Goal: Task Accomplishment & Management: Complete application form

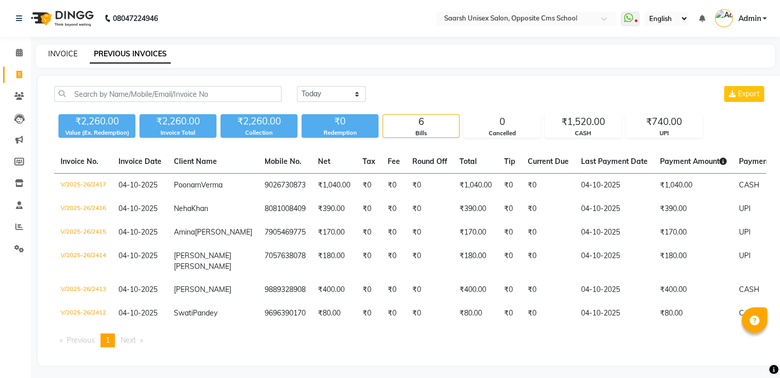
click at [68, 54] on link "INVOICE" at bounding box center [62, 53] width 29 height 9
select select "service"
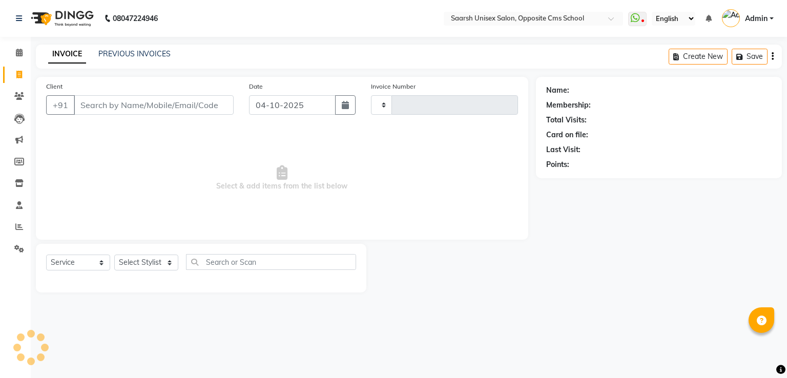
type input "2418"
select select "3962"
click at [121, 114] on input "Client" at bounding box center [154, 104] width 160 height 19
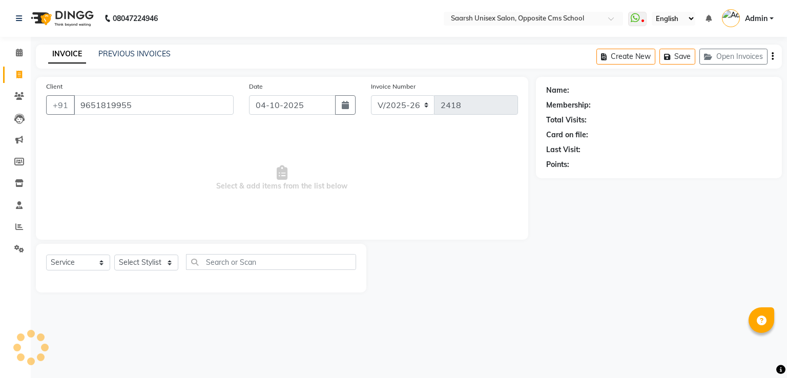
type input "9651819955"
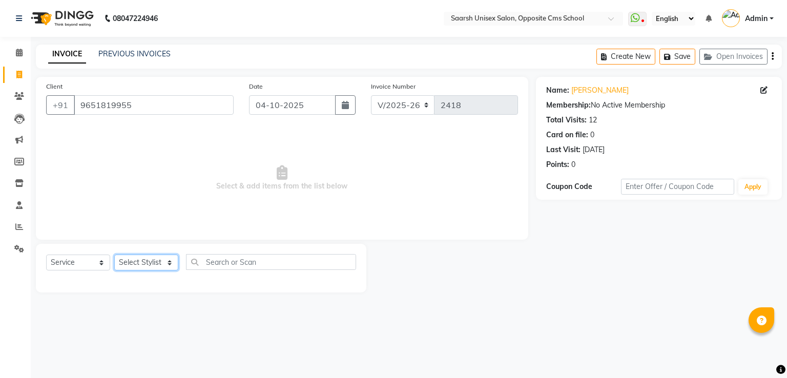
click at [156, 264] on select "Select Stylist [PERSON_NAME] Front Desk [PERSON_NAME] [PERSON_NAME] [PERSON_NAM…" at bounding box center [146, 263] width 64 height 16
select select "89941"
click at [114, 255] on select "Select Stylist [PERSON_NAME] Front Desk [PERSON_NAME] [PERSON_NAME] [PERSON_NAM…" at bounding box center [146, 263] width 64 height 16
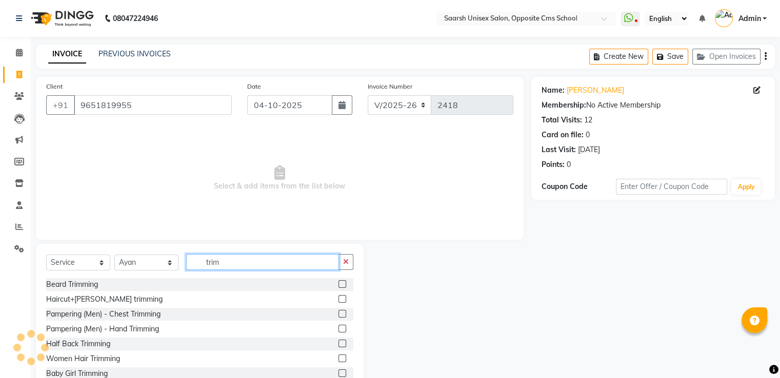
type input "trim"
click at [338, 283] on label at bounding box center [342, 284] width 8 height 8
click at [338, 283] on input "checkbox" at bounding box center [341, 284] width 7 height 7
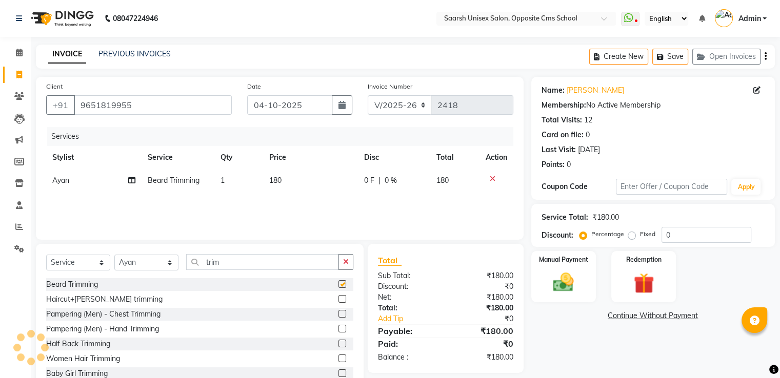
checkbox input "false"
click at [279, 261] on input "trim" at bounding box center [262, 262] width 153 height 16
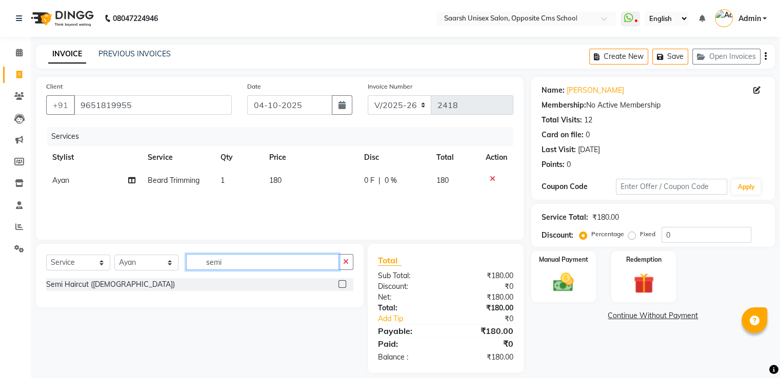
type input "semi"
click at [342, 284] on label at bounding box center [342, 284] width 8 height 8
click at [342, 284] on input "checkbox" at bounding box center [341, 284] width 7 height 7
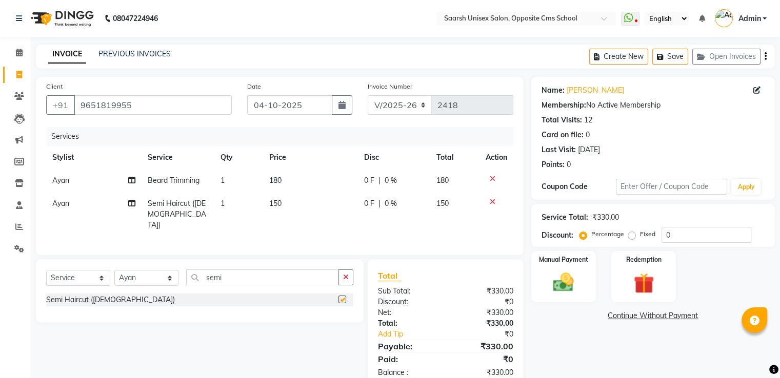
checkbox input "false"
click at [371, 206] on span "0 F" at bounding box center [369, 203] width 10 height 11
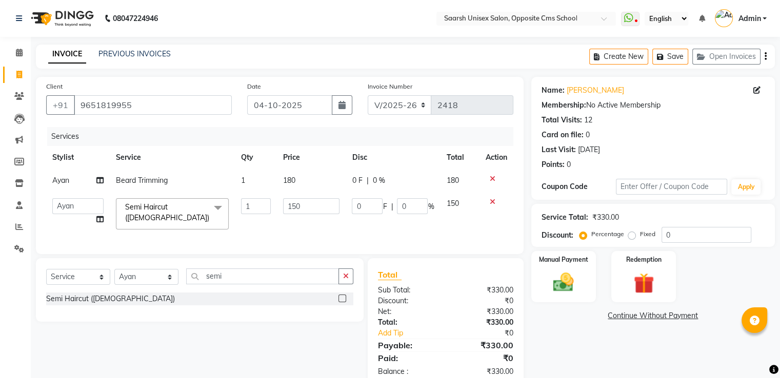
click at [371, 206] on input "0" at bounding box center [367, 206] width 31 height 16
type input "050"
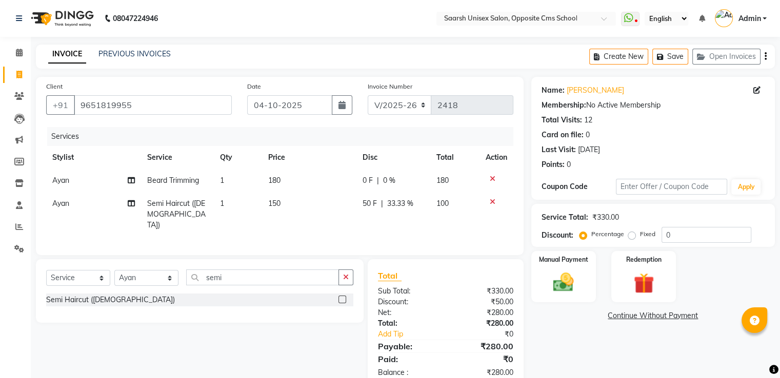
click at [549, 345] on div "Name: [PERSON_NAME] Membership: No Active Membership Total Visits: 12 Card on f…" at bounding box center [656, 233] width 251 height 312
click at [562, 278] on img at bounding box center [563, 283] width 34 height 25
click at [642, 317] on span "UPI" at bounding box center [639, 317] width 16 height 12
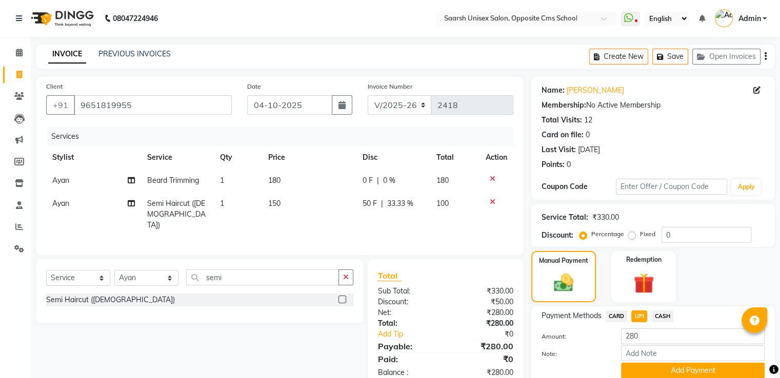
scroll to position [42, 0]
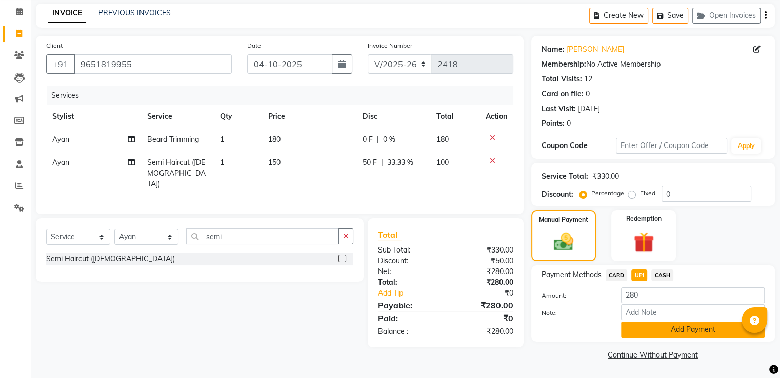
click at [662, 322] on button "Add Payment" at bounding box center [693, 330] width 144 height 16
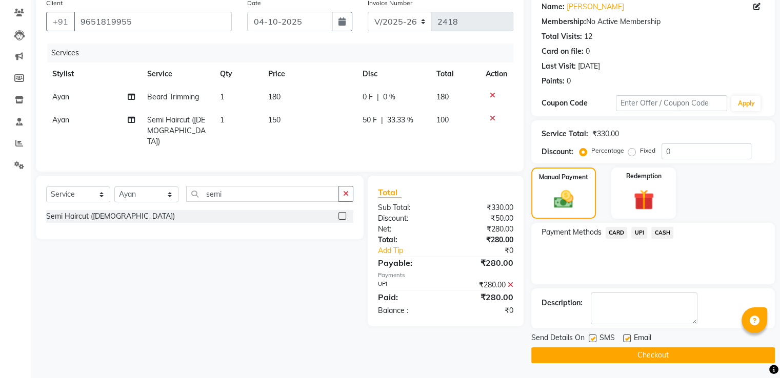
scroll to position [83, 0]
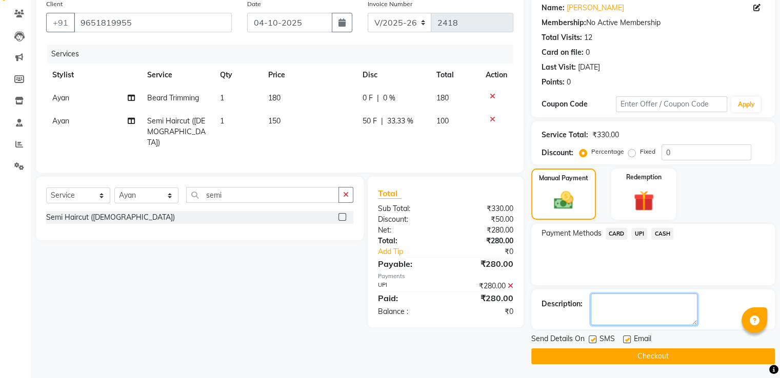
click at [645, 308] on textarea at bounding box center [643, 310] width 107 height 32
type textarea "only rounding of cut"
click at [642, 351] on button "Checkout" at bounding box center [652, 357] width 243 height 16
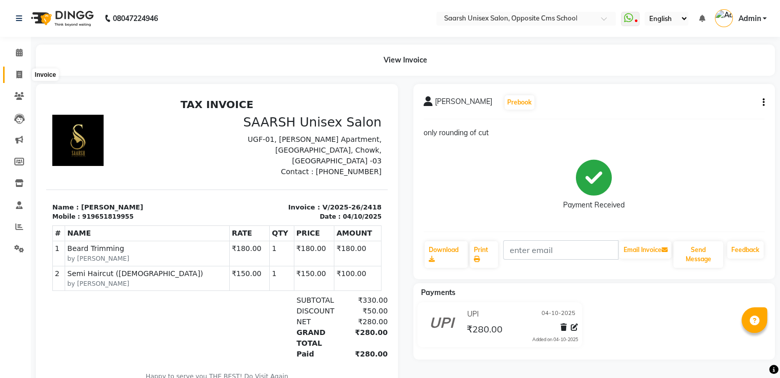
click at [19, 74] on icon at bounding box center [19, 75] width 6 height 8
select select "service"
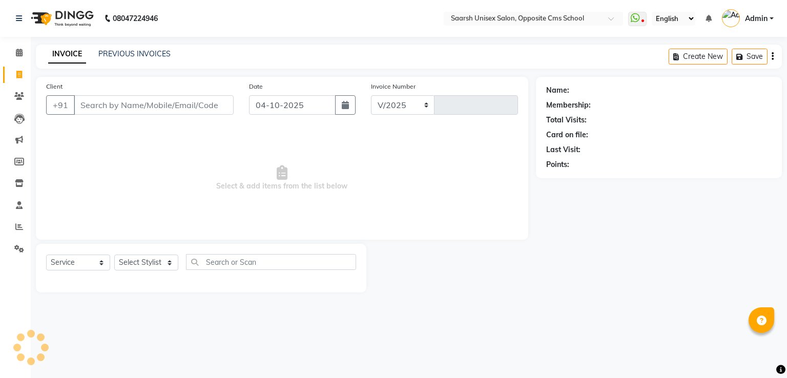
select select "3962"
type input "2419"
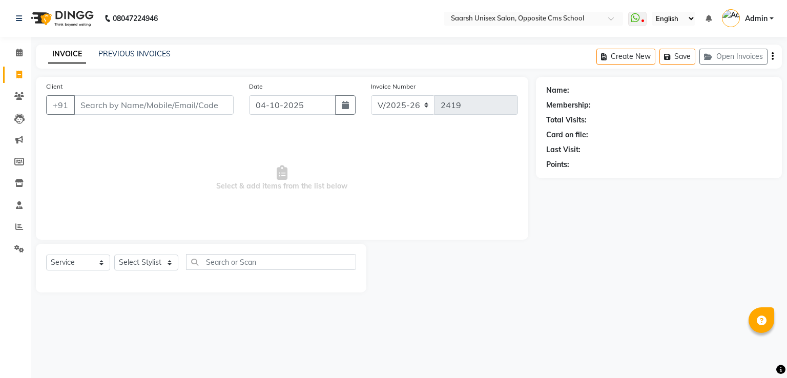
click at [110, 112] on input "Client" at bounding box center [154, 104] width 160 height 19
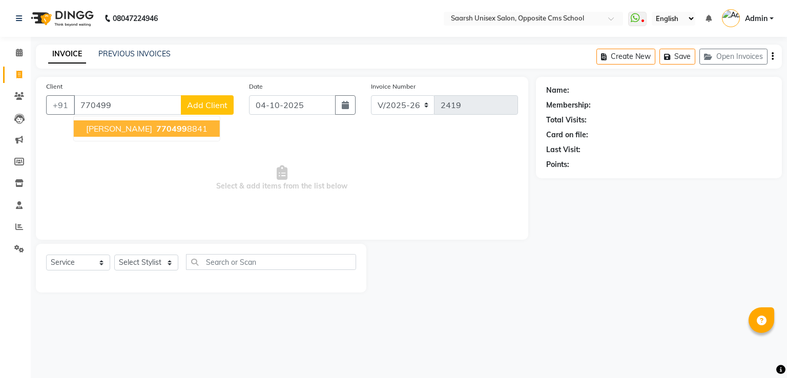
click at [131, 128] on span "[PERSON_NAME]" at bounding box center [119, 129] width 66 height 10
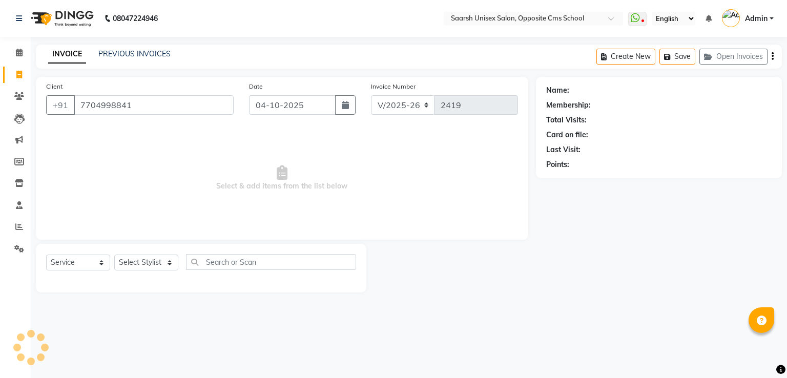
type input "7704998841"
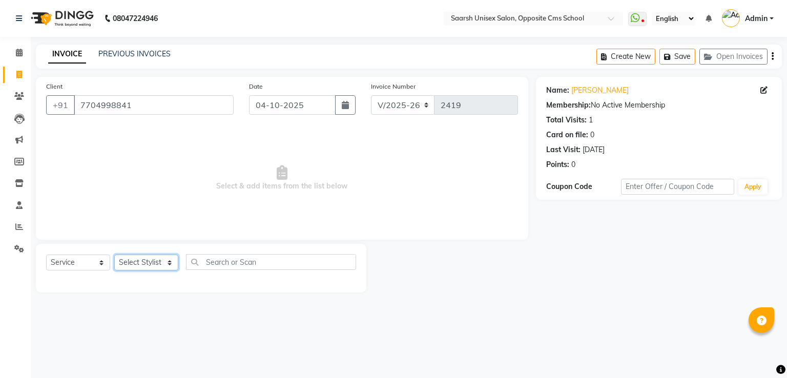
click at [150, 265] on select "Select Stylist [PERSON_NAME] Front Desk [PERSON_NAME] [PERSON_NAME] [PERSON_NAM…" at bounding box center [146, 263] width 64 height 16
select select "20644"
click at [114, 255] on select "Select Stylist [PERSON_NAME] Front Desk [PERSON_NAME] [PERSON_NAME] [PERSON_NAM…" at bounding box center [146, 263] width 64 height 16
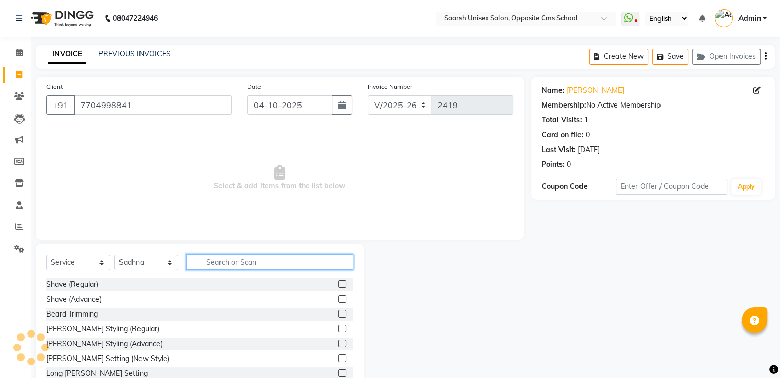
click at [232, 263] on input "text" at bounding box center [269, 262] width 167 height 16
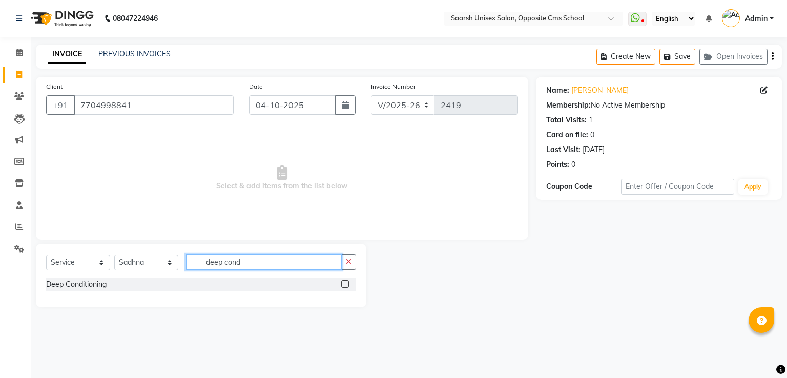
type input "deep cond"
click at [342, 287] on label at bounding box center [345, 284] width 8 height 8
click at [342, 287] on input "checkbox" at bounding box center [344, 284] width 7 height 7
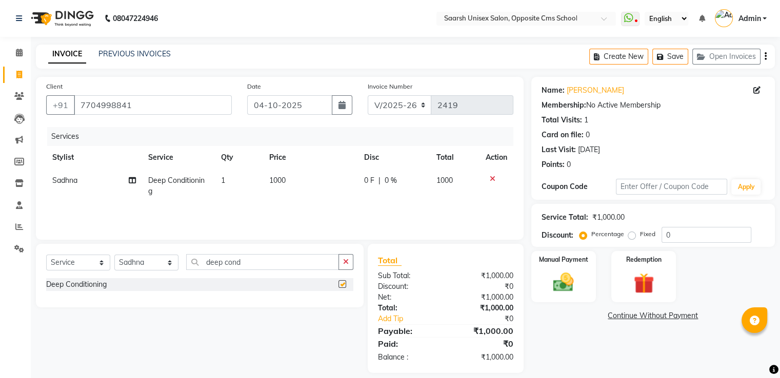
checkbox input "false"
click at [133, 181] on icon at bounding box center [132, 180] width 7 height 7
select select "20644"
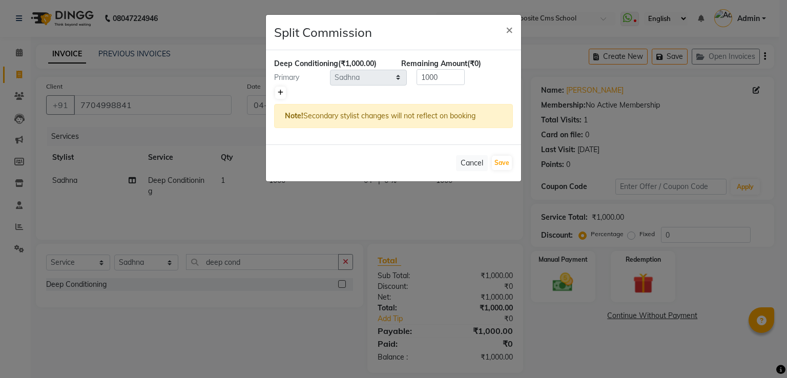
click at [283, 90] on icon at bounding box center [281, 93] width 6 height 6
type input "500"
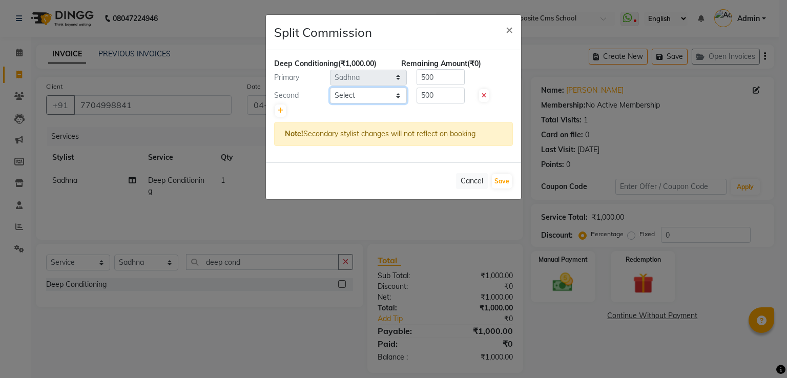
click at [347, 96] on select "Select [PERSON_NAME] Front Desk [PERSON_NAME] [PERSON_NAME] [PERSON_NAME] [PERS…" at bounding box center [368, 96] width 77 height 16
select select "20643"
click at [330, 88] on select "Select [PERSON_NAME] Front Desk [PERSON_NAME] [PERSON_NAME] [PERSON_NAME] [PERS…" at bounding box center [368, 96] width 77 height 16
click at [281, 111] on icon at bounding box center [281, 111] width 6 height 6
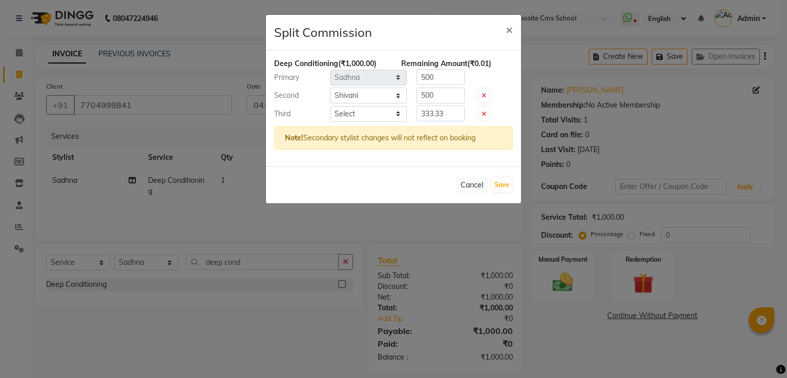
type input "333.33"
click at [362, 110] on select "Select [PERSON_NAME] Front Desk [PERSON_NAME] [PERSON_NAME] [PERSON_NAME] [PERS…" at bounding box center [368, 114] width 77 height 16
select select "20641"
click at [330, 106] on select "Select [PERSON_NAME] Front Desk [PERSON_NAME] [PERSON_NAME] [PERSON_NAME] [PERS…" at bounding box center [368, 114] width 77 height 16
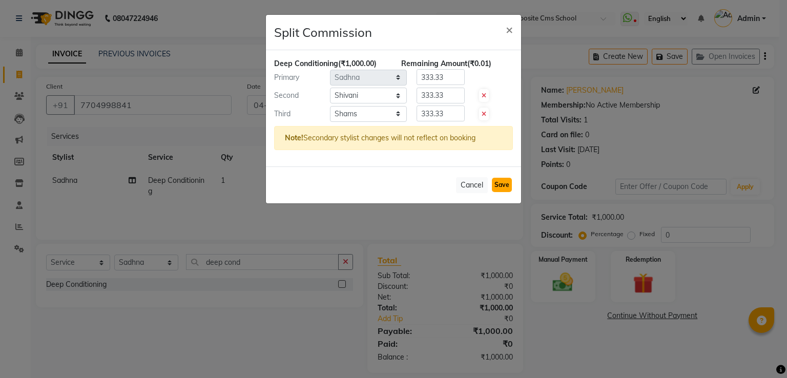
click at [498, 183] on button "Save" at bounding box center [502, 185] width 20 height 14
select select "Select"
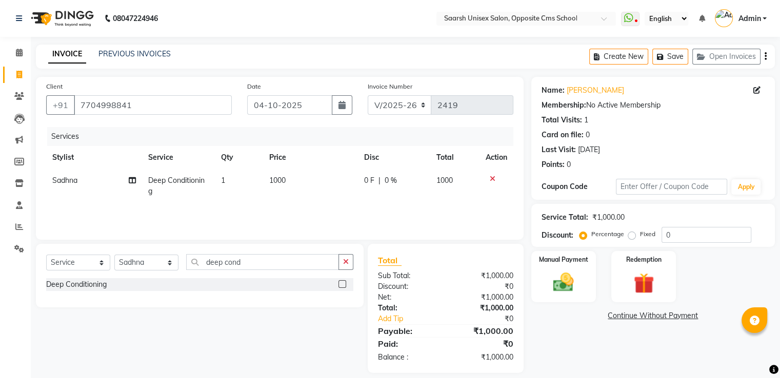
click at [273, 183] on span "1000" at bounding box center [277, 180] width 16 height 9
select select "20644"
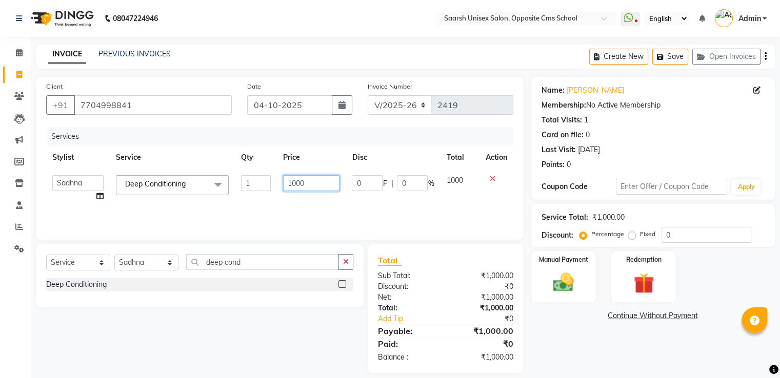
click at [326, 182] on input "1000" at bounding box center [311, 183] width 56 height 16
type input "1"
type input "5000"
click at [417, 219] on div "Services Stylist Service Qty Price Disc Total Action [PERSON_NAME] Front Desk […" at bounding box center [279, 178] width 467 height 103
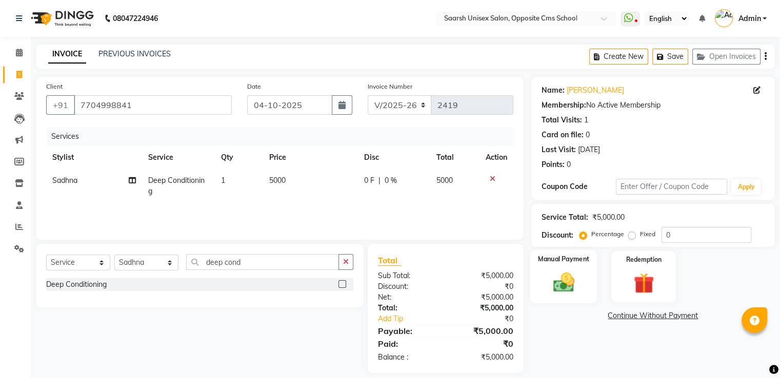
click at [576, 294] on img at bounding box center [563, 283] width 34 height 25
click at [660, 317] on span "CASH" at bounding box center [662, 317] width 22 height 12
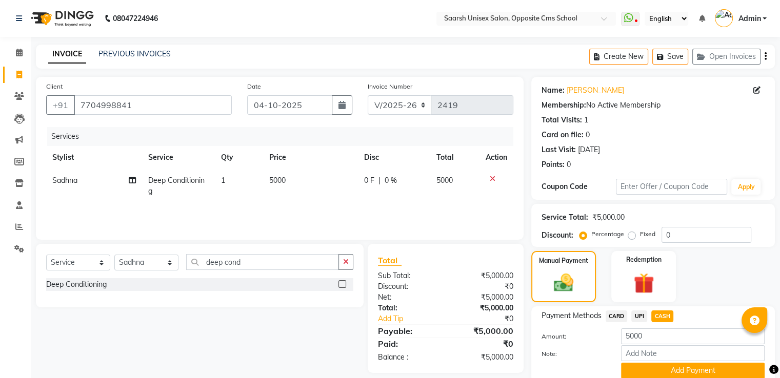
scroll to position [42, 0]
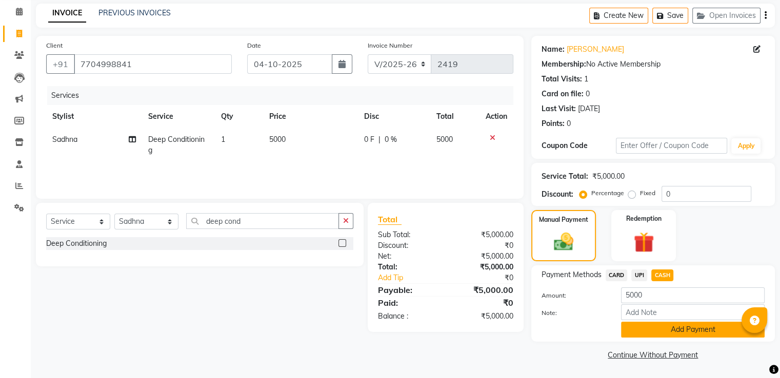
click at [674, 329] on button "Add Payment" at bounding box center [693, 330] width 144 height 16
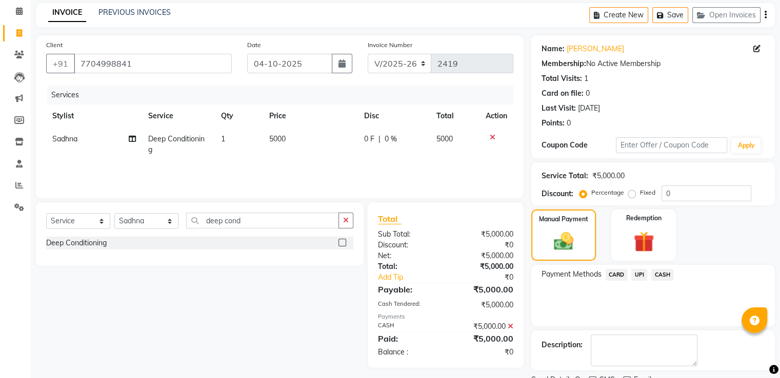
scroll to position [84, 0]
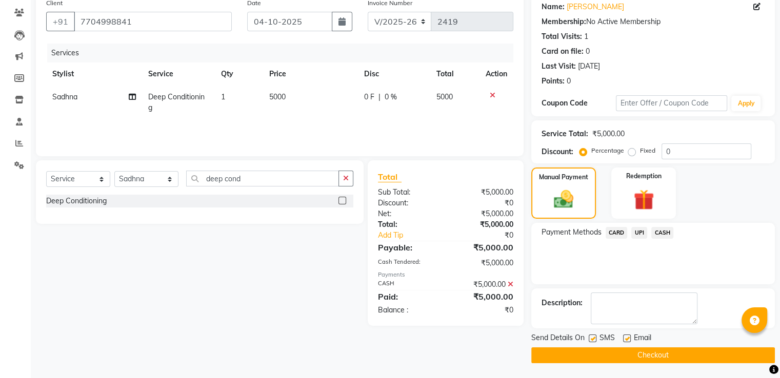
click at [574, 353] on button "Checkout" at bounding box center [652, 355] width 243 height 16
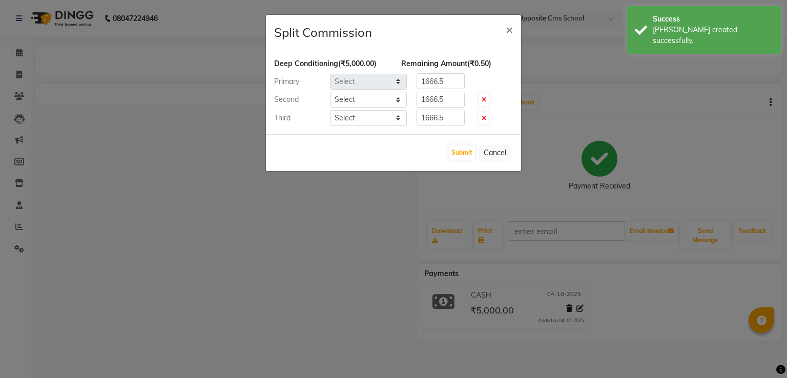
select select "20644"
select select "20643"
select select "20641"
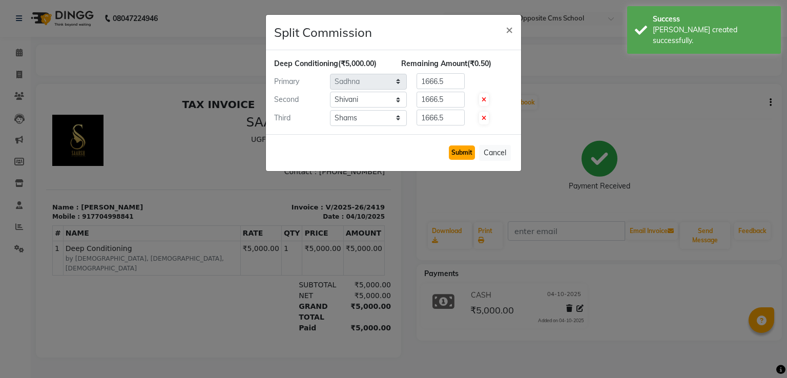
click at [461, 154] on button "Submit" at bounding box center [462, 153] width 26 height 14
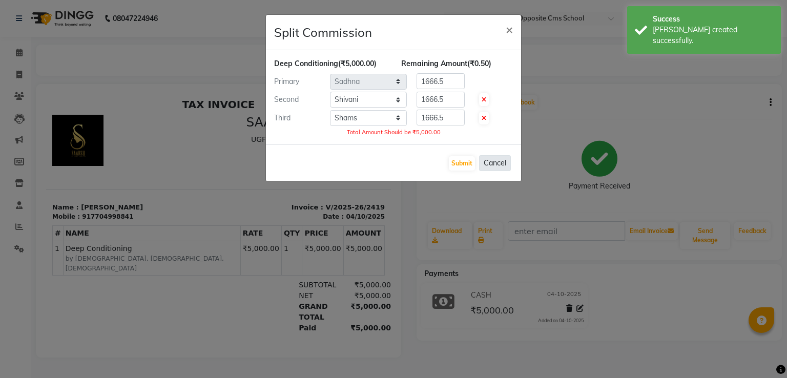
click at [497, 162] on button "Cancel" at bounding box center [495, 163] width 32 height 16
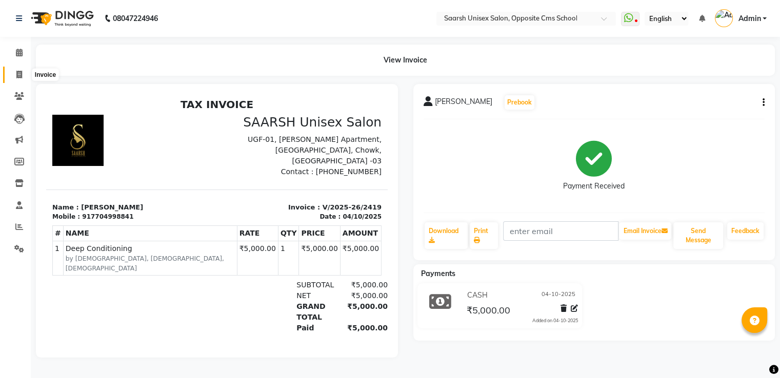
click at [13, 77] on span at bounding box center [19, 75] width 18 height 12
select select "service"
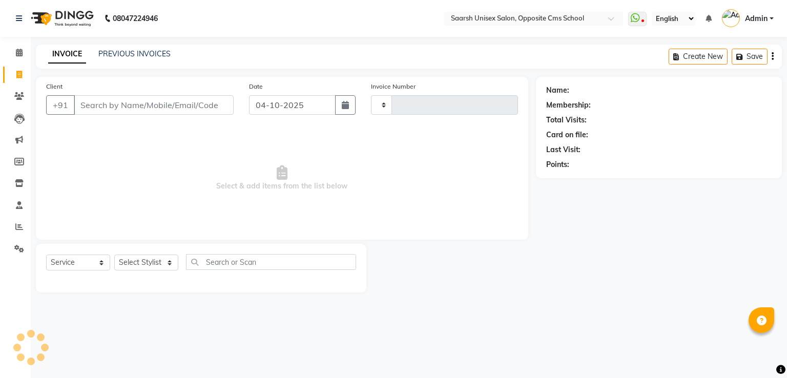
type input "2420"
select select "3962"
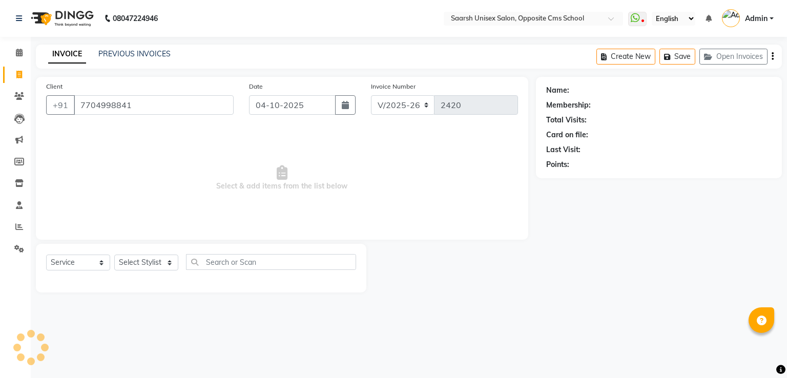
type input "7704998841"
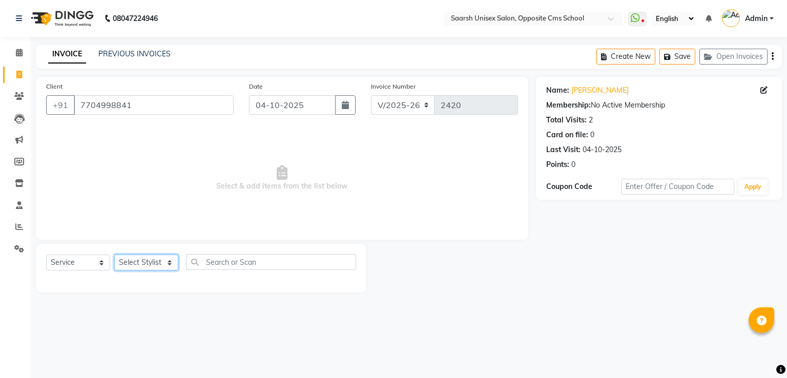
click at [154, 267] on select "Select Stylist [PERSON_NAME] Front Desk [PERSON_NAME] [PERSON_NAME] [PERSON_NAM…" at bounding box center [146, 263] width 64 height 16
select select "20644"
click at [114, 255] on select "Select Stylist [PERSON_NAME] Front Desk [PERSON_NAME] [PERSON_NAME] [PERSON_NAM…" at bounding box center [146, 263] width 64 height 16
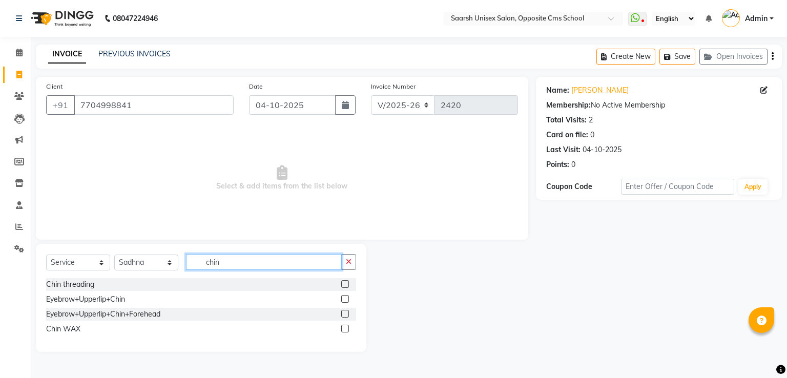
type input "chin"
click at [344, 328] on label at bounding box center [345, 329] width 8 height 8
click at [344, 328] on input "checkbox" at bounding box center [344, 329] width 7 height 7
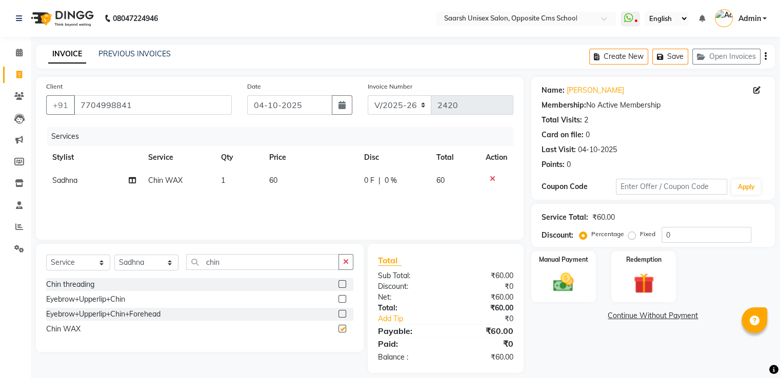
checkbox input "false"
click at [260, 265] on input "chin" at bounding box center [262, 262] width 153 height 16
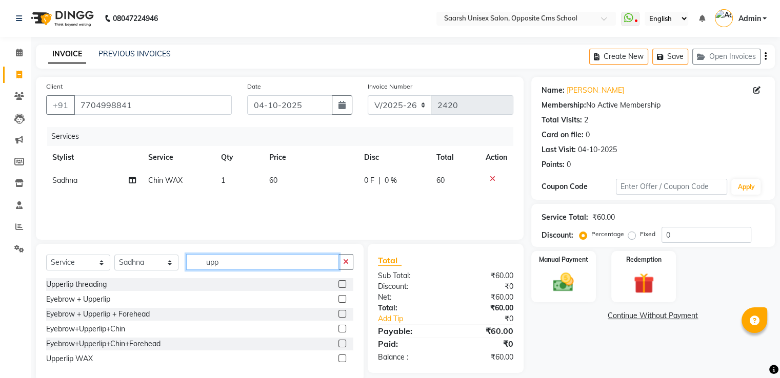
type input "upp"
click at [342, 359] on label at bounding box center [342, 359] width 8 height 8
click at [342, 359] on input "checkbox" at bounding box center [341, 359] width 7 height 7
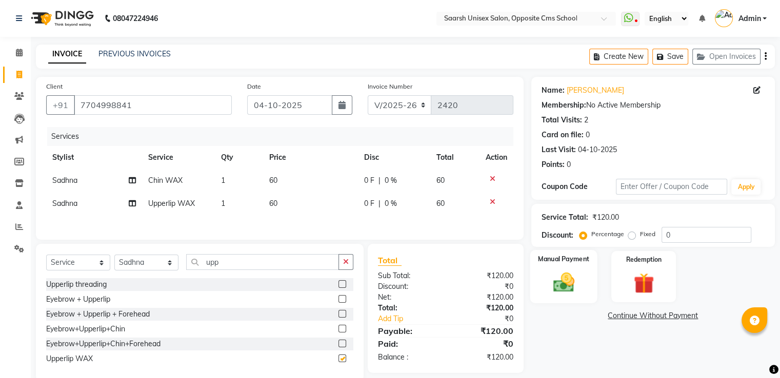
checkbox input "false"
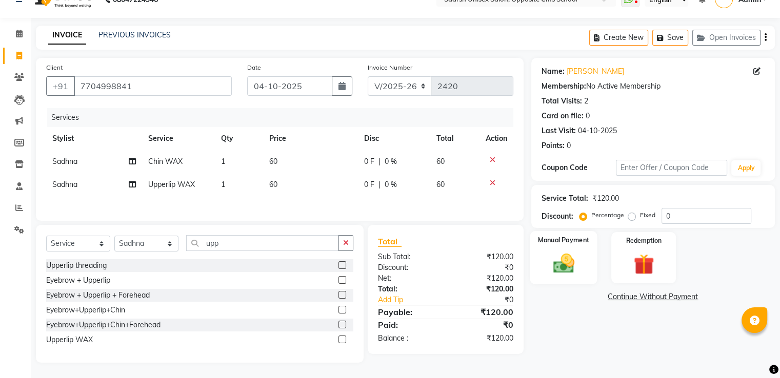
click at [580, 261] on img at bounding box center [563, 264] width 34 height 25
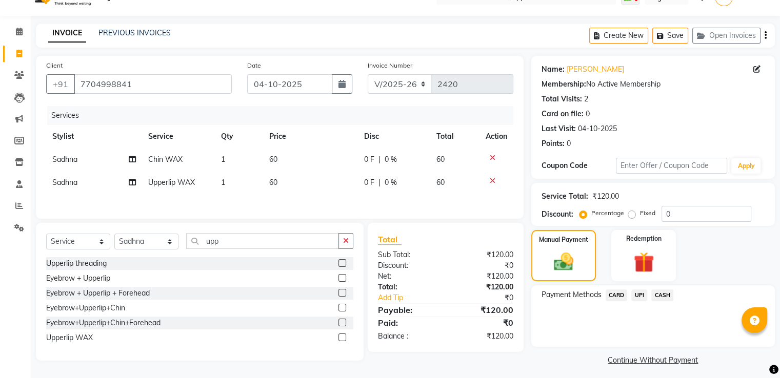
click at [662, 297] on span "CASH" at bounding box center [662, 296] width 22 height 12
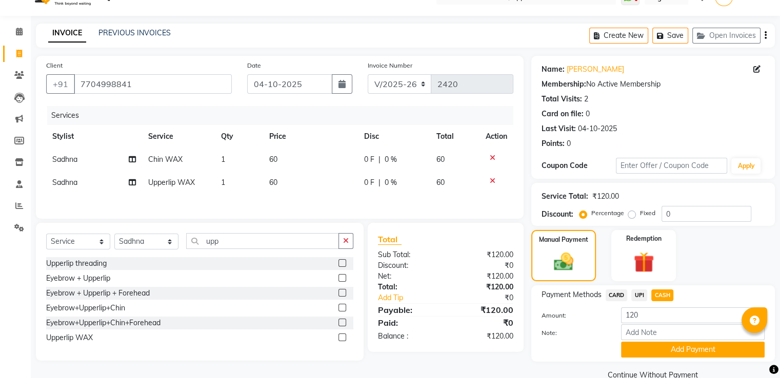
scroll to position [42, 0]
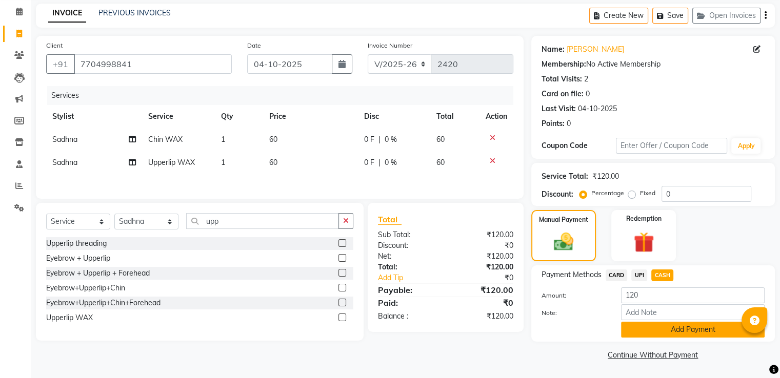
click at [682, 336] on button "Add Payment" at bounding box center [693, 330] width 144 height 16
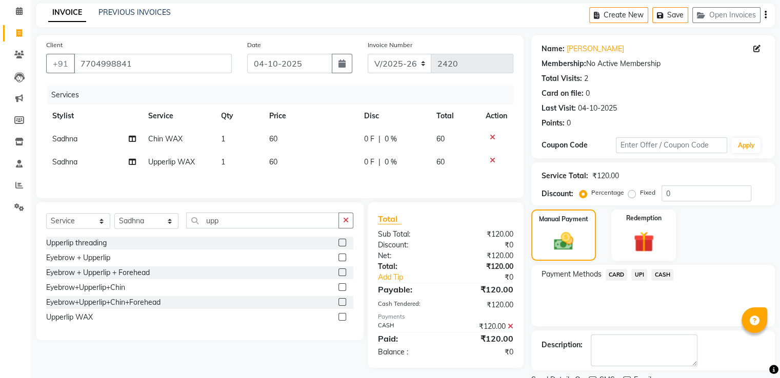
scroll to position [84, 0]
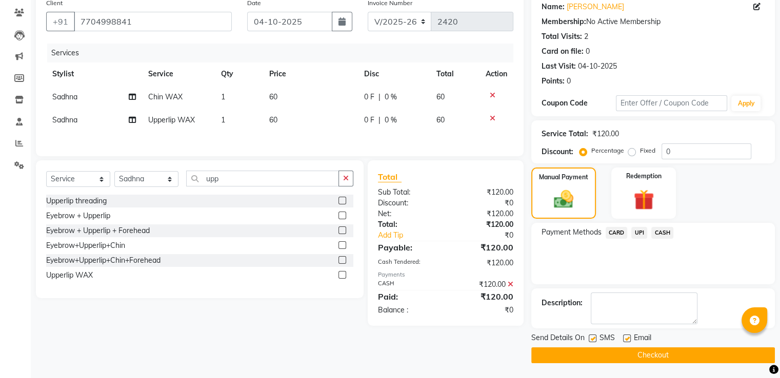
click at [670, 353] on button "Checkout" at bounding box center [652, 355] width 243 height 16
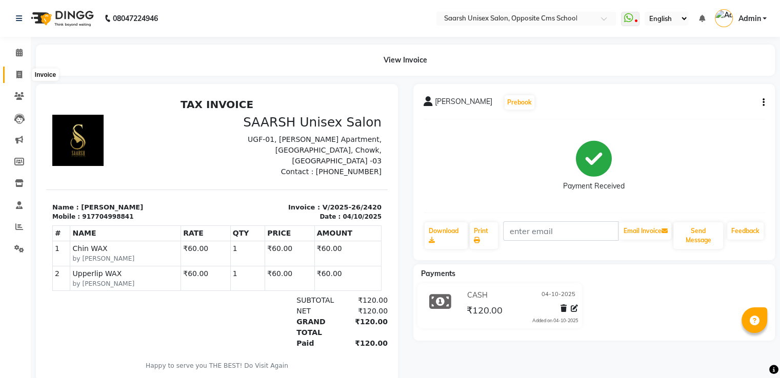
click at [23, 72] on span at bounding box center [19, 75] width 18 height 12
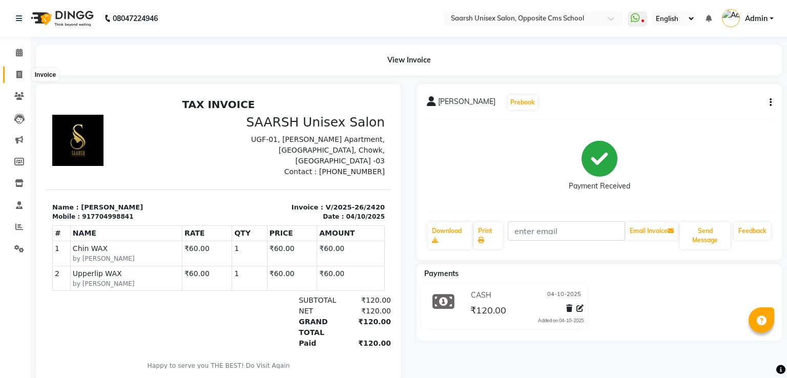
select select "service"
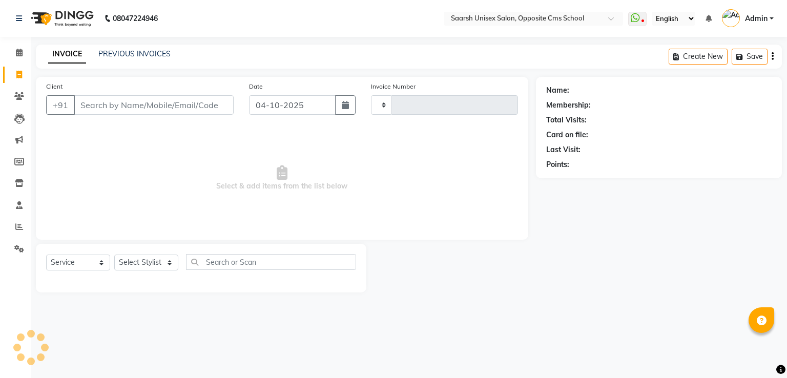
type input "2421"
select select "3962"
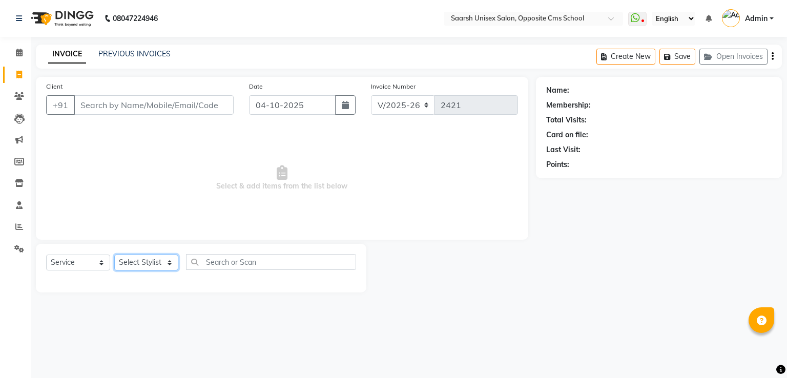
click at [158, 259] on select "Select Stylist [PERSON_NAME] Front Desk [PERSON_NAME] [PERSON_NAME] [PERSON_NAM…" at bounding box center [146, 263] width 64 height 16
select select "32207"
click at [114, 255] on select "Select Stylist [PERSON_NAME] Front Desk [PERSON_NAME] [PERSON_NAME] [PERSON_NAM…" at bounding box center [146, 263] width 64 height 16
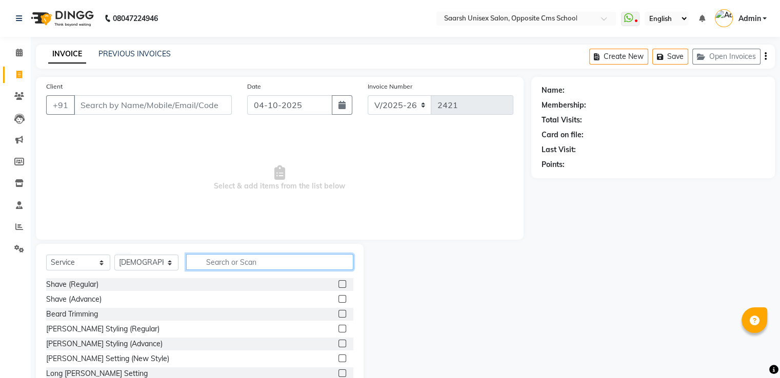
click at [247, 261] on input "text" at bounding box center [269, 262] width 167 height 16
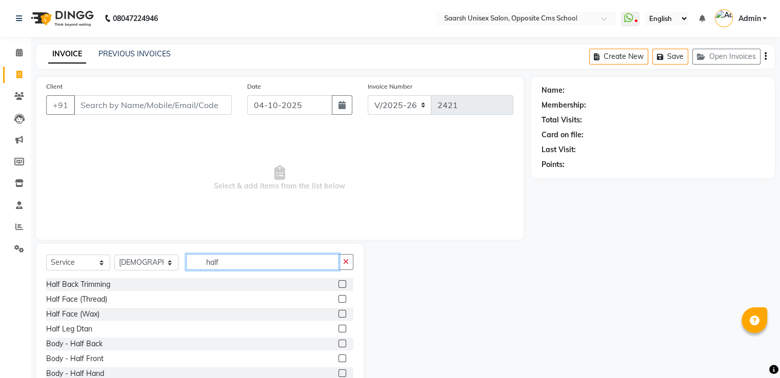
type input "half"
click at [338, 342] on label at bounding box center [342, 344] width 8 height 8
click at [338, 342] on input "checkbox" at bounding box center [341, 344] width 7 height 7
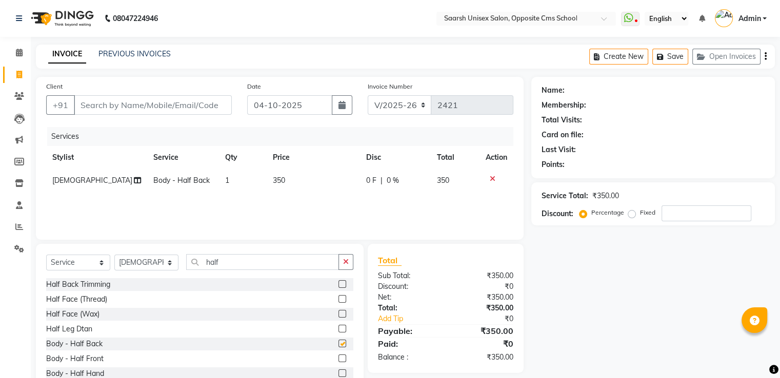
checkbox input "false"
click at [345, 259] on icon "button" at bounding box center [346, 261] width 6 height 7
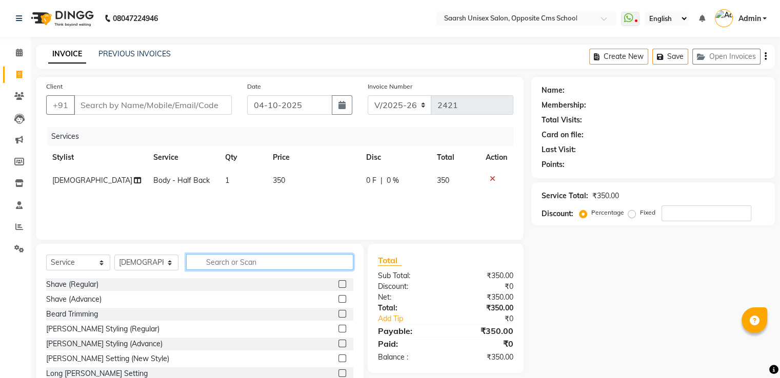
click at [262, 263] on input "text" at bounding box center [269, 262] width 167 height 16
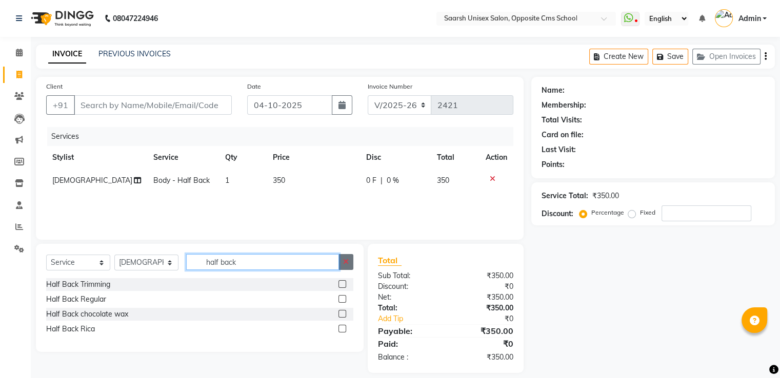
type input "half back"
click at [342, 264] on button "button" at bounding box center [345, 262] width 15 height 16
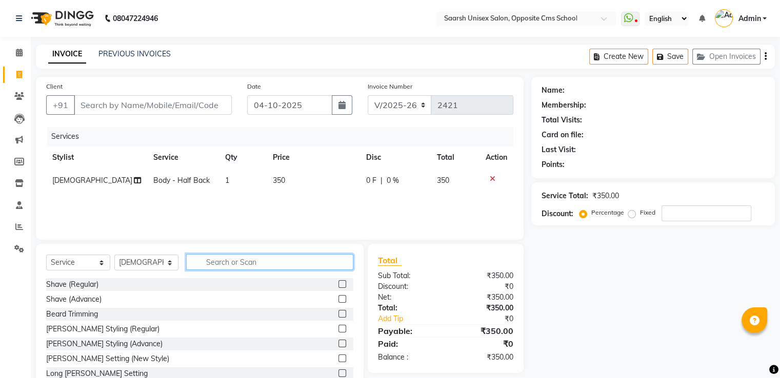
click at [319, 259] on input "text" at bounding box center [269, 262] width 167 height 16
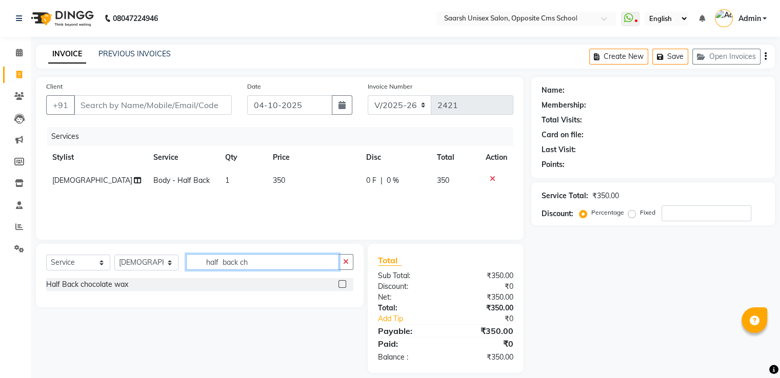
type input "half back ch"
click at [343, 283] on label at bounding box center [342, 284] width 8 height 8
click at [343, 283] on input "checkbox" at bounding box center [341, 284] width 7 height 7
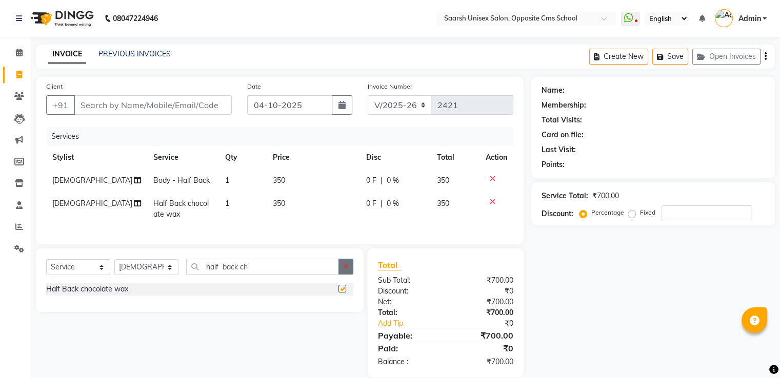
checkbox input "false"
click at [344, 270] on icon "button" at bounding box center [346, 266] width 6 height 7
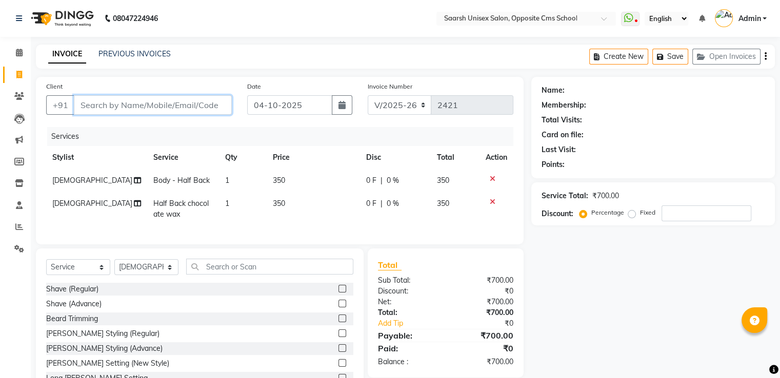
click at [183, 104] on input "Client" at bounding box center [153, 104] width 158 height 19
type input "8"
type input "0"
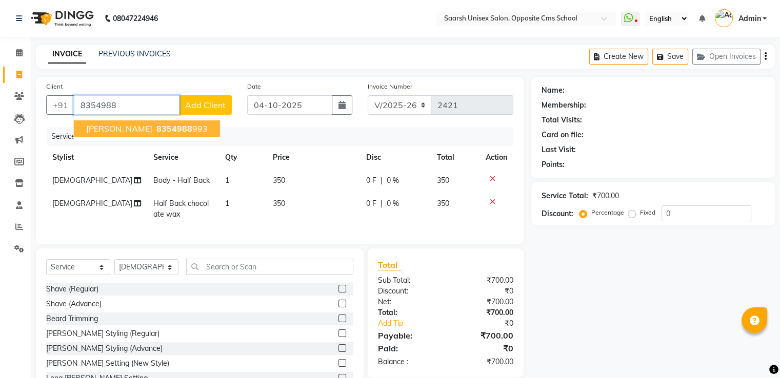
click at [112, 130] on span "[PERSON_NAME]" at bounding box center [119, 129] width 66 height 10
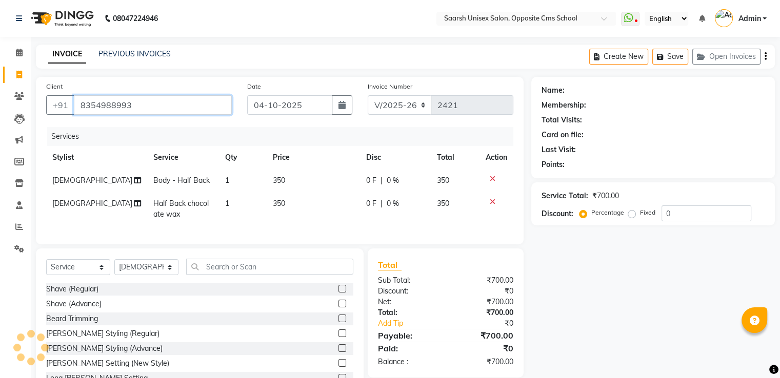
type input "8354988993"
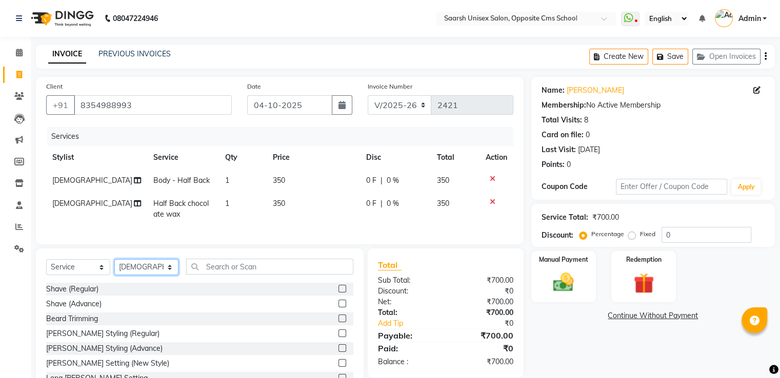
click at [159, 275] on select "Select Stylist [PERSON_NAME] Front Desk [PERSON_NAME] [PERSON_NAME] [PERSON_NAM…" at bounding box center [146, 267] width 64 height 16
select select "20643"
click at [114, 268] on select "Select Stylist [PERSON_NAME] Front Desk [PERSON_NAME] [PERSON_NAME] [PERSON_NAM…" at bounding box center [146, 267] width 64 height 16
click at [227, 274] on input "text" at bounding box center [269, 267] width 167 height 16
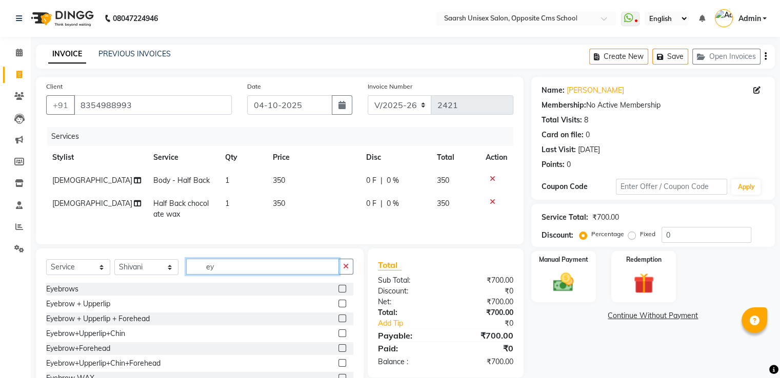
type input "ey"
click at [338, 293] on label at bounding box center [342, 289] width 8 height 8
click at [338, 293] on input "checkbox" at bounding box center [341, 289] width 7 height 7
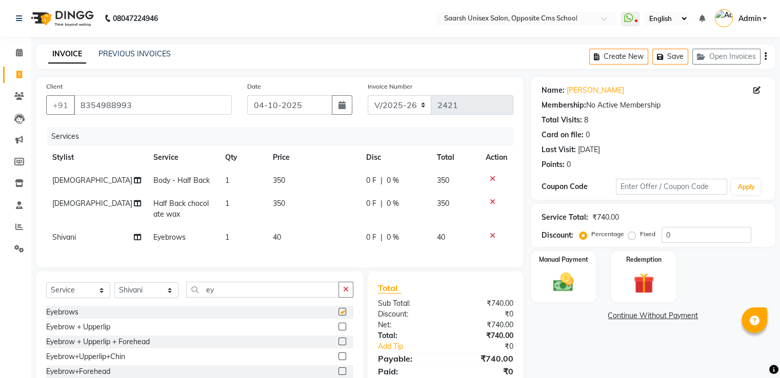
checkbox input "false"
click at [556, 277] on img at bounding box center [563, 283] width 34 height 25
click at [636, 314] on span "UPI" at bounding box center [639, 317] width 16 height 12
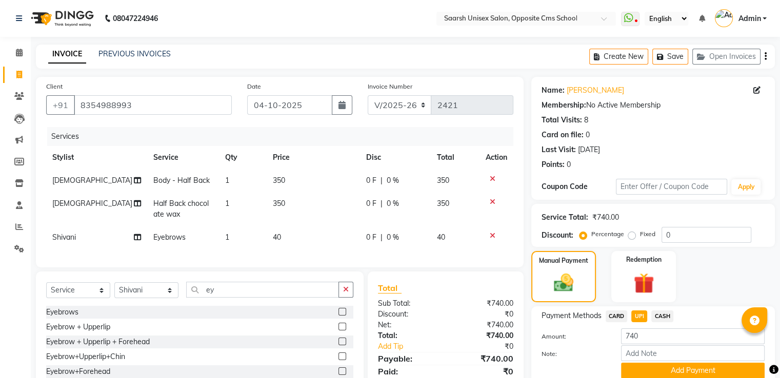
scroll to position [68, 0]
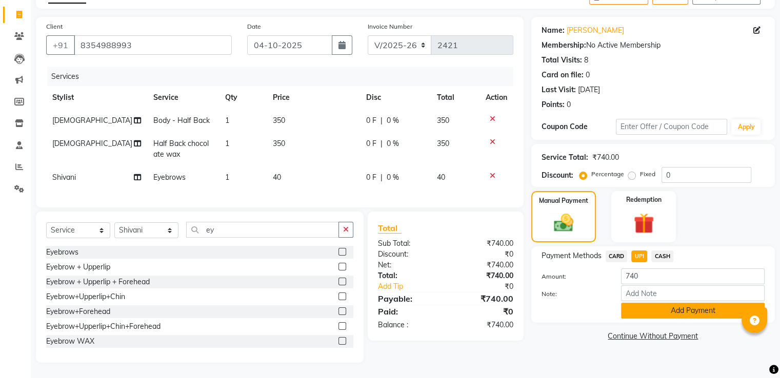
click at [642, 303] on button "Add Payment" at bounding box center [693, 311] width 144 height 16
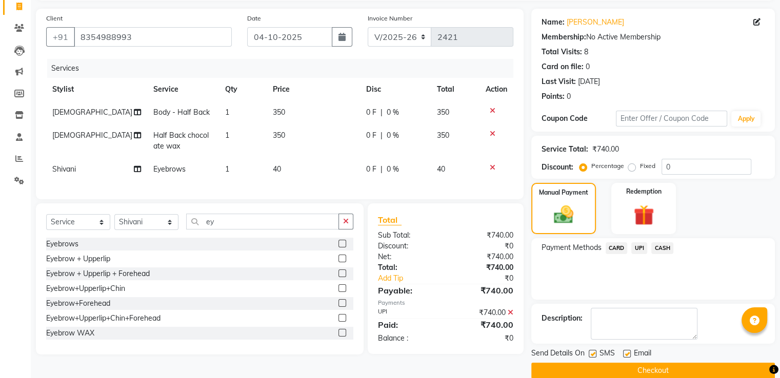
scroll to position [84, 0]
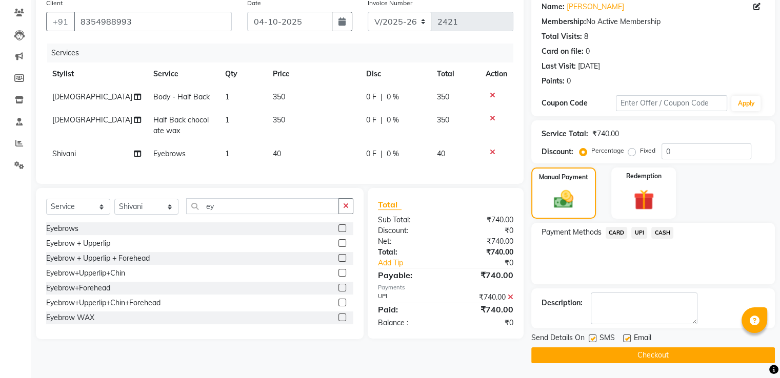
click at [647, 354] on button "Checkout" at bounding box center [652, 355] width 243 height 16
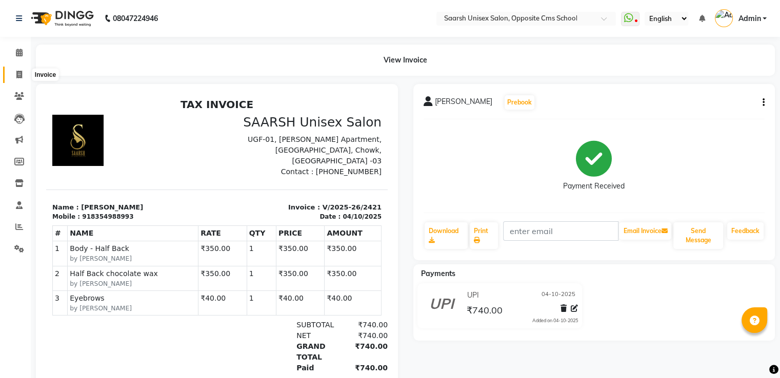
click at [18, 74] on icon at bounding box center [19, 75] width 6 height 8
select select "service"
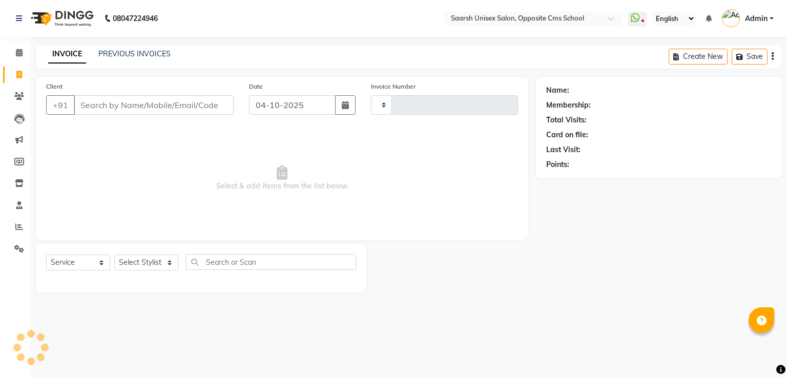
type input "2422"
select select "3962"
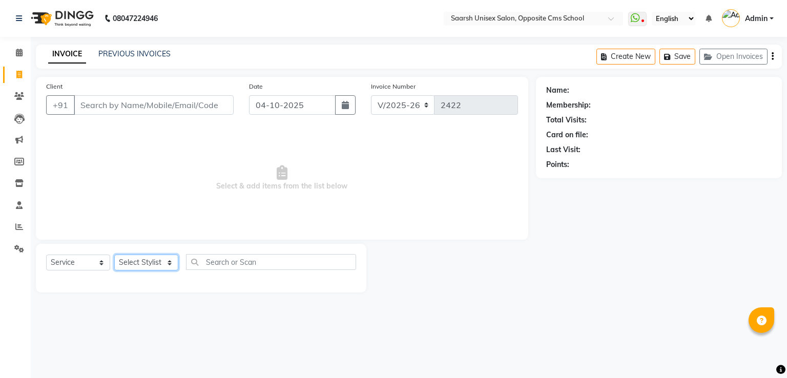
click at [139, 262] on select "Select Stylist [PERSON_NAME] Front Desk [PERSON_NAME] [PERSON_NAME] [PERSON_NAM…" at bounding box center [146, 263] width 64 height 16
select select "20644"
click at [114, 255] on select "Select Stylist [PERSON_NAME] Front Desk [PERSON_NAME] [PERSON_NAME] [PERSON_NAM…" at bounding box center [146, 263] width 64 height 16
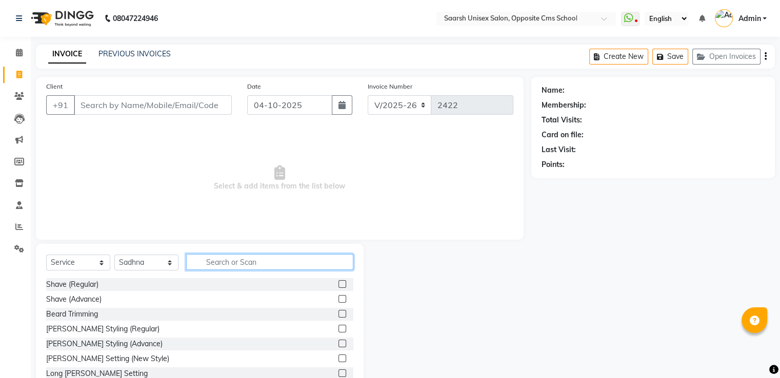
click at [293, 266] on input "text" at bounding box center [269, 262] width 167 height 16
type input "eye"
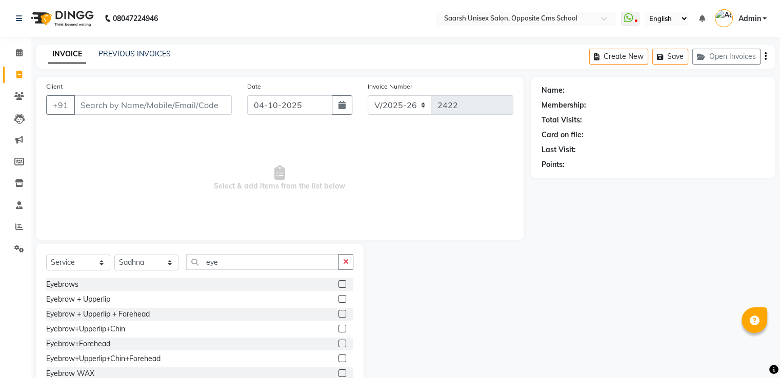
click at [338, 300] on label at bounding box center [342, 299] width 8 height 8
click at [338, 300] on input "checkbox" at bounding box center [341, 299] width 7 height 7
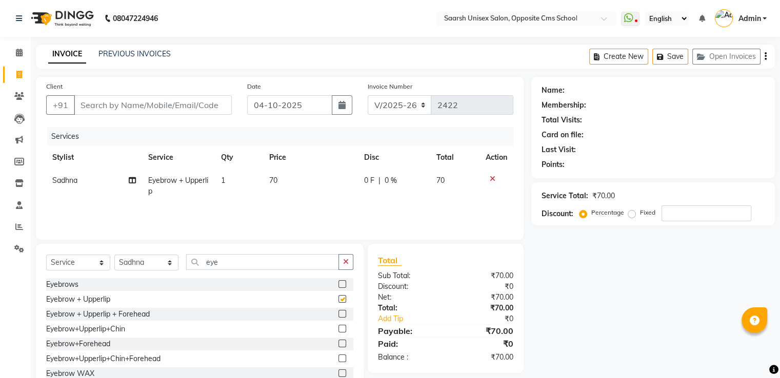
checkbox input "false"
click at [120, 104] on input "Client" at bounding box center [153, 104] width 158 height 19
type input "9"
type input "0"
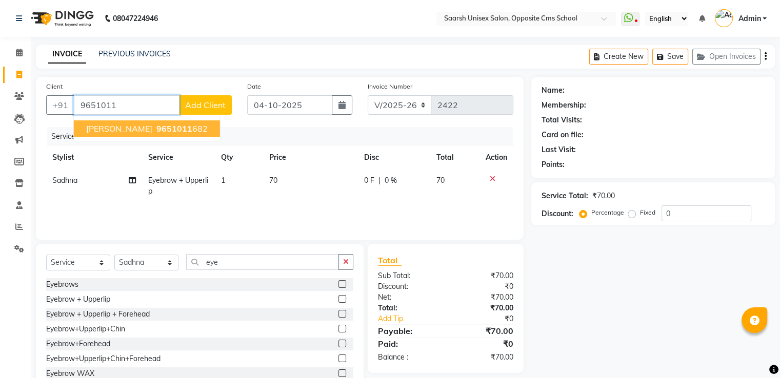
click at [156, 129] on span "9651011" at bounding box center [174, 129] width 36 height 10
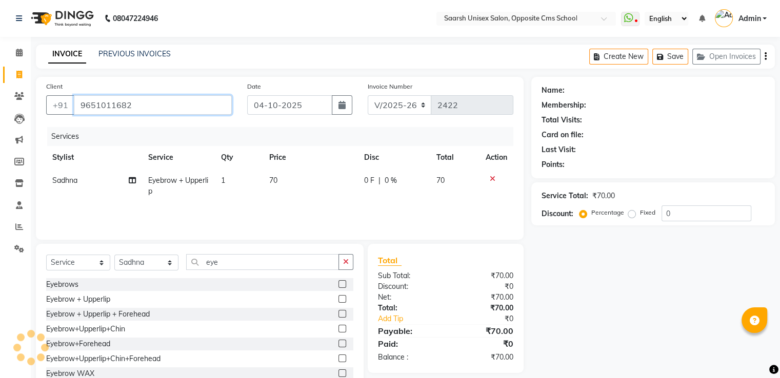
type input "9651011682"
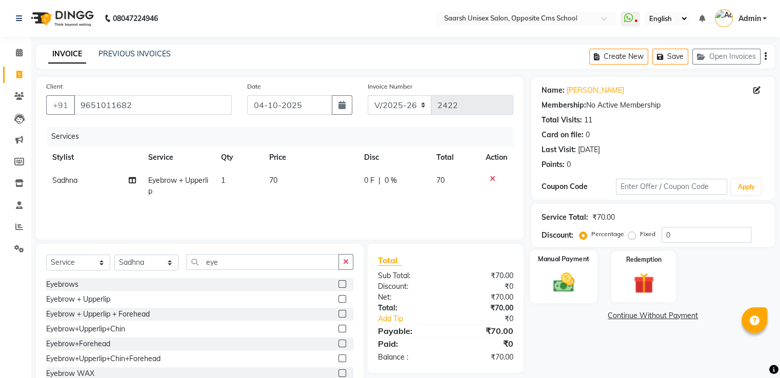
click at [568, 277] on img at bounding box center [563, 283] width 34 height 25
click at [662, 314] on span "CASH" at bounding box center [662, 317] width 22 height 12
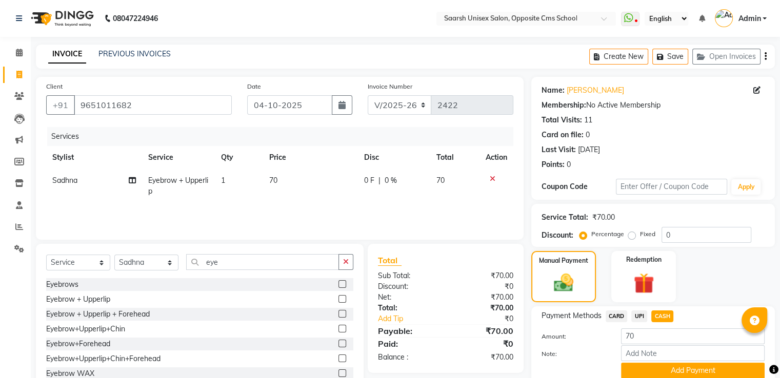
scroll to position [42, 0]
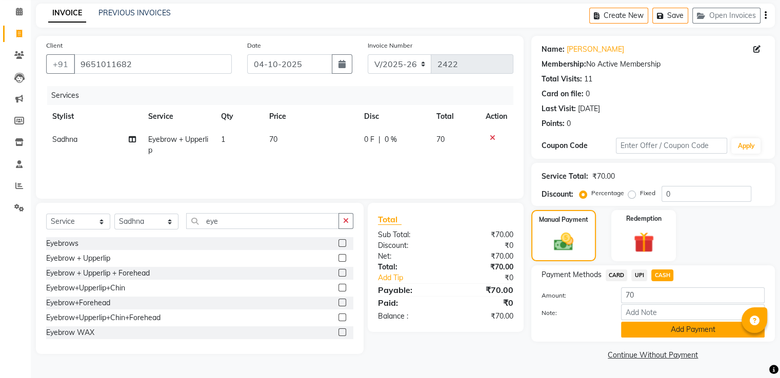
click at [678, 326] on button "Add Payment" at bounding box center [693, 330] width 144 height 16
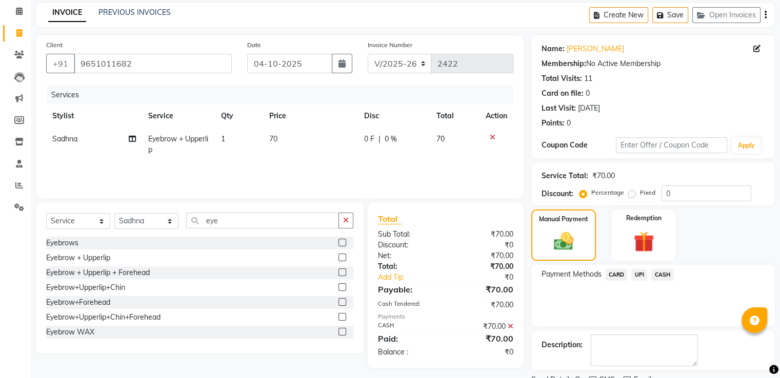
scroll to position [84, 0]
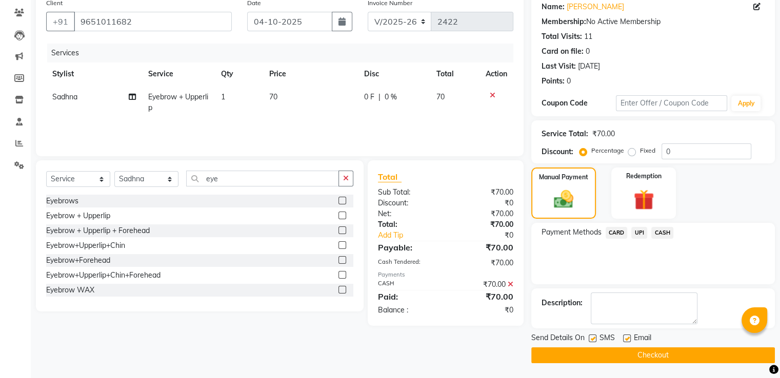
click at [629, 357] on button "Checkout" at bounding box center [652, 355] width 243 height 16
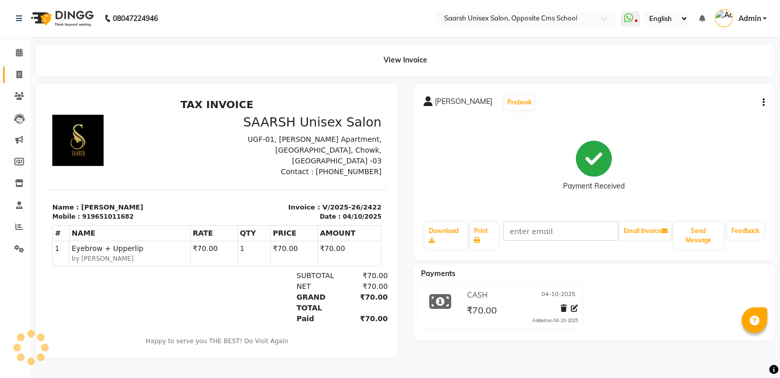
drag, startPoint x: 445, startPoint y: 298, endPoint x: 16, endPoint y: 75, distance: 483.0
click at [16, 75] on icon at bounding box center [19, 75] width 6 height 8
select select "service"
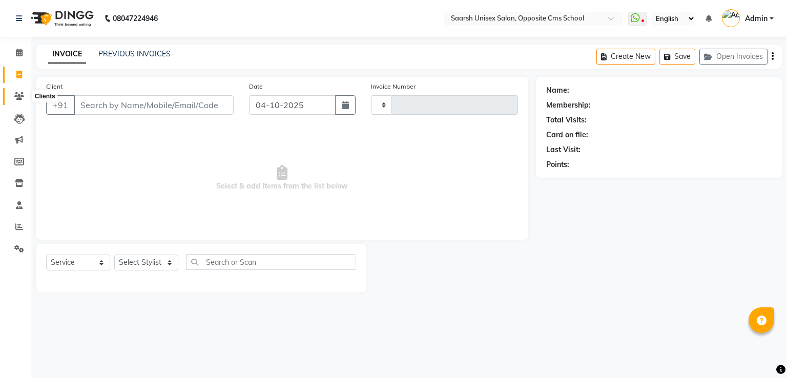
type input "2423"
click at [17, 97] on icon at bounding box center [19, 96] width 10 height 8
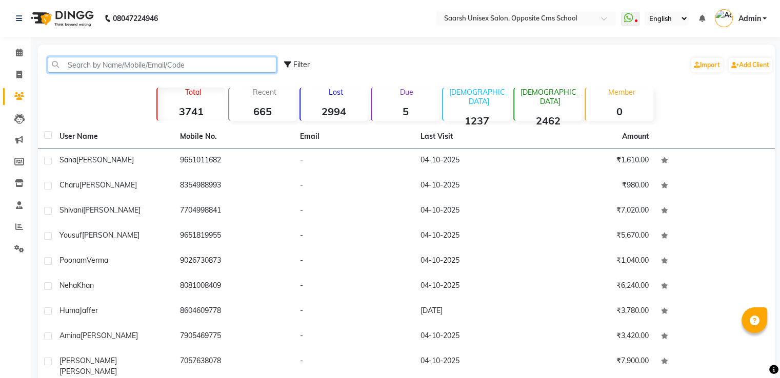
click at [111, 60] on input "text" at bounding box center [162, 65] width 229 height 16
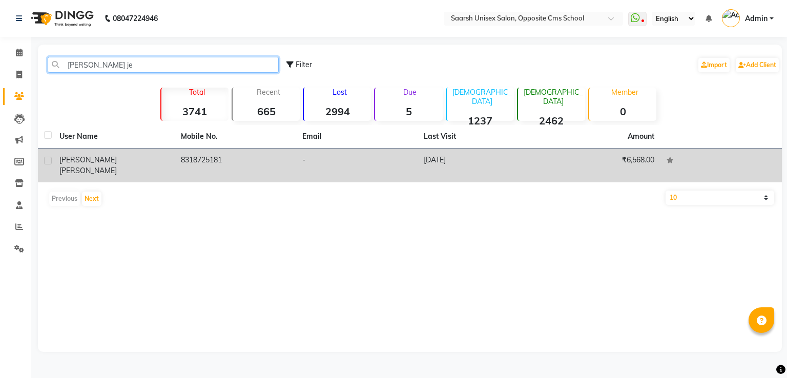
type input "[PERSON_NAME] je"
click at [192, 165] on td "8318725181" at bounding box center [235, 166] width 121 height 34
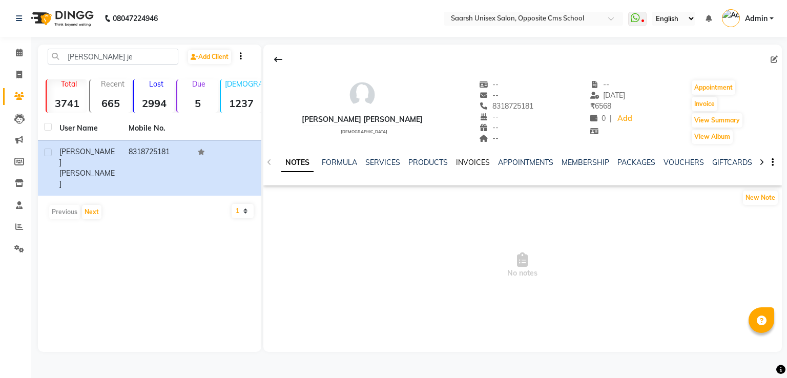
click at [472, 165] on link "INVOICES" at bounding box center [473, 162] width 34 height 9
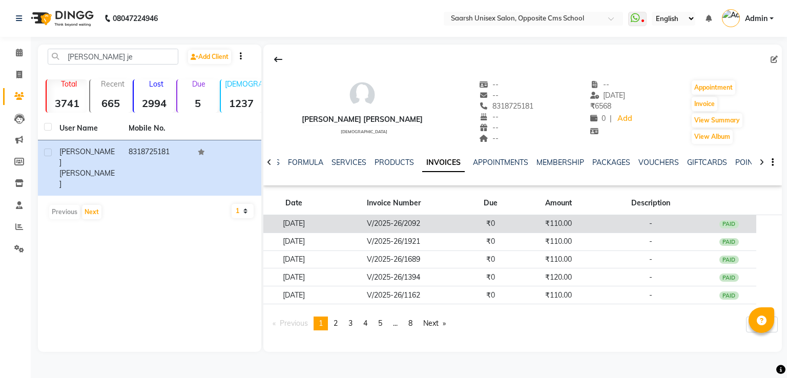
click at [480, 227] on td "₹0" at bounding box center [490, 224] width 55 height 18
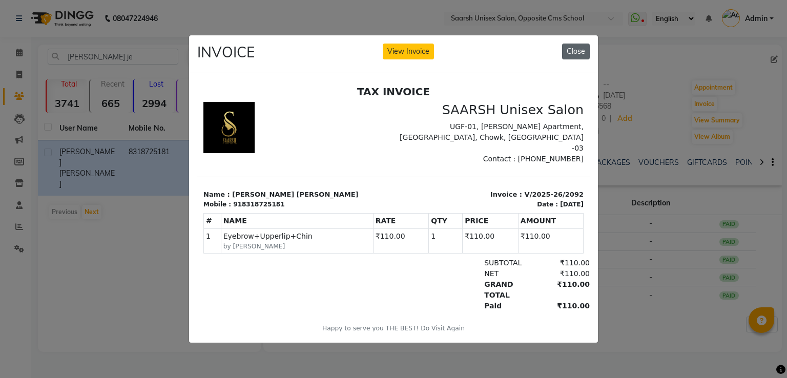
click at [581, 47] on button "Close" at bounding box center [576, 52] width 28 height 16
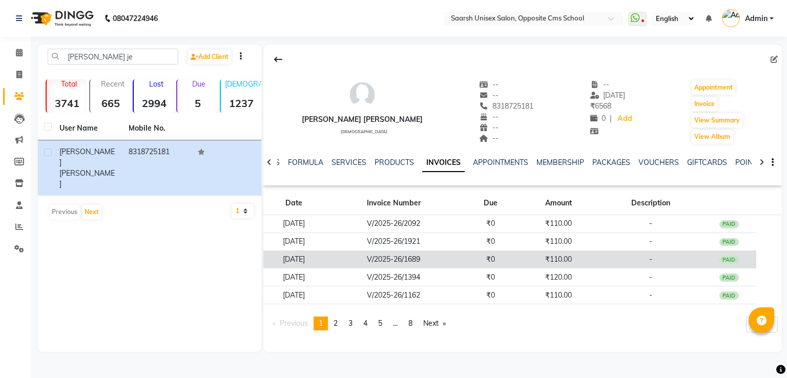
click at [541, 263] on td "₹110.00" at bounding box center [558, 260] width 81 height 18
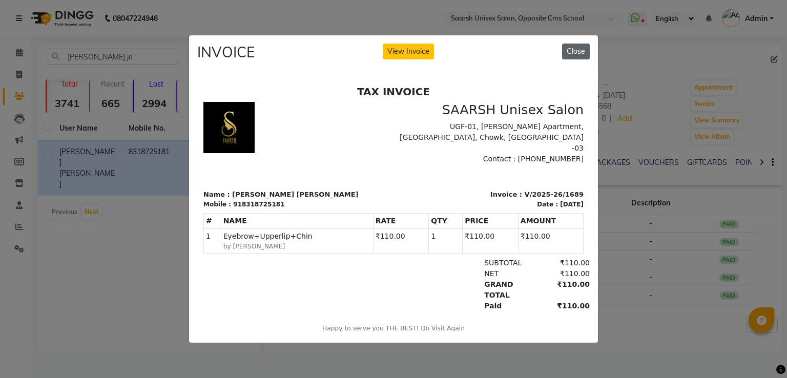
click at [570, 52] on button "Close" at bounding box center [576, 52] width 28 height 16
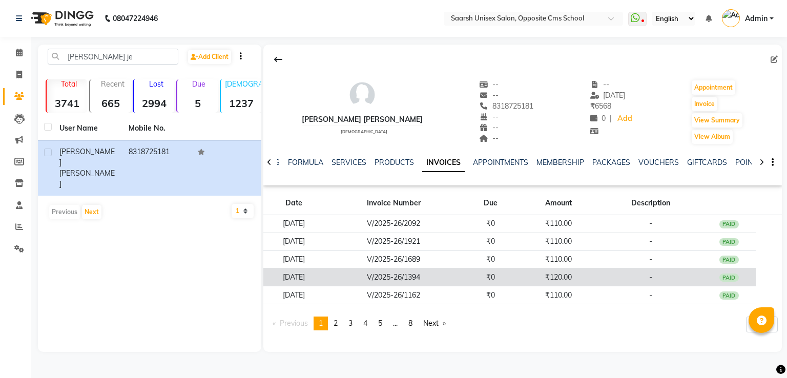
click at [518, 283] on td "₹0" at bounding box center [490, 278] width 55 height 18
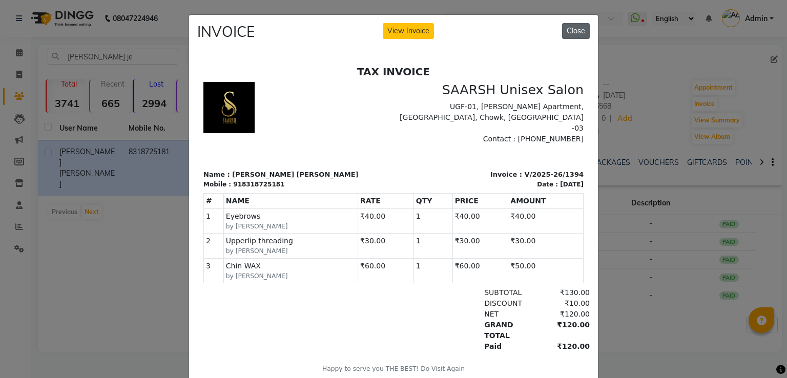
click at [574, 32] on button "Close" at bounding box center [576, 31] width 28 height 16
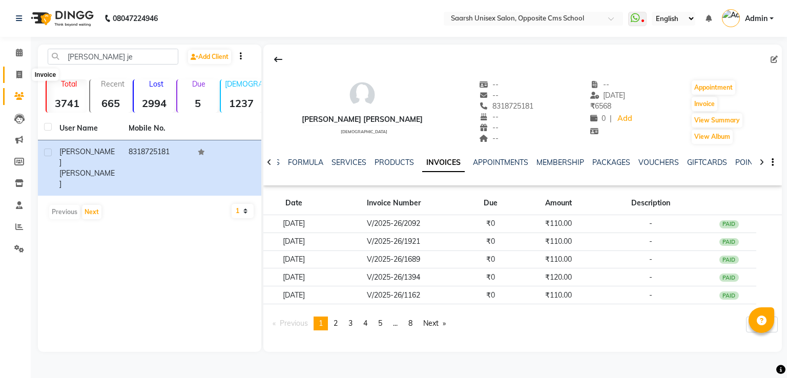
click at [19, 77] on icon at bounding box center [19, 75] width 6 height 8
select select "service"
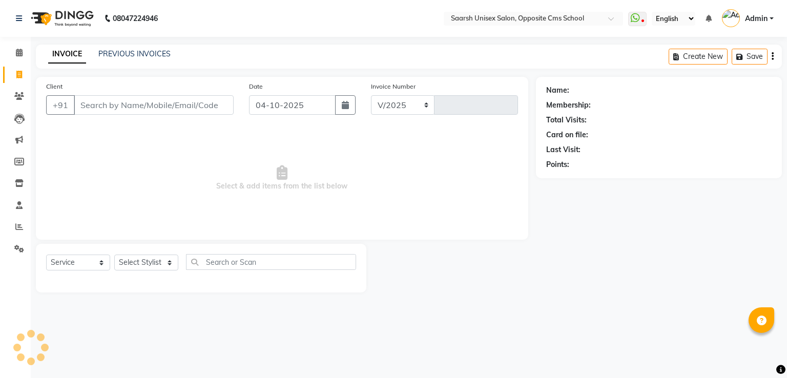
select select "3962"
type input "2423"
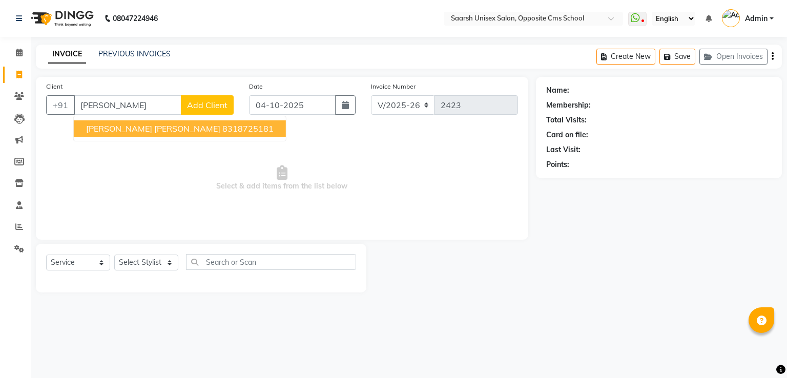
click at [130, 125] on span "[PERSON_NAME] [PERSON_NAME]" at bounding box center [153, 129] width 134 height 10
type input "8318725181"
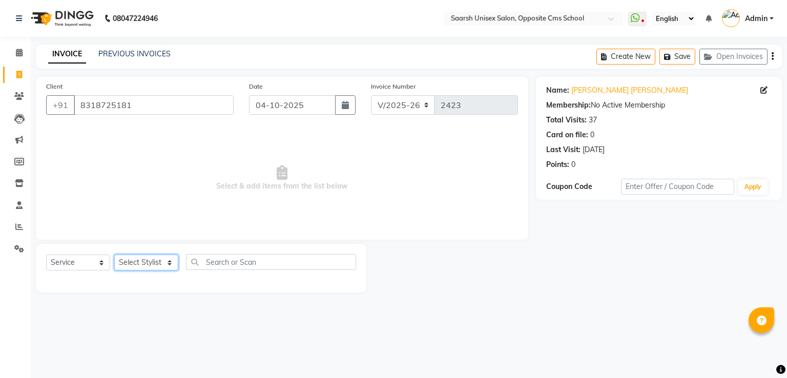
click at [137, 255] on select "Select Stylist [PERSON_NAME] Front Desk [PERSON_NAME] [PERSON_NAME] [PERSON_NAM…" at bounding box center [146, 263] width 64 height 16
select select "20643"
click at [114, 255] on select "Select Stylist [PERSON_NAME] Front Desk [PERSON_NAME] [PERSON_NAME] [PERSON_NAM…" at bounding box center [146, 263] width 64 height 16
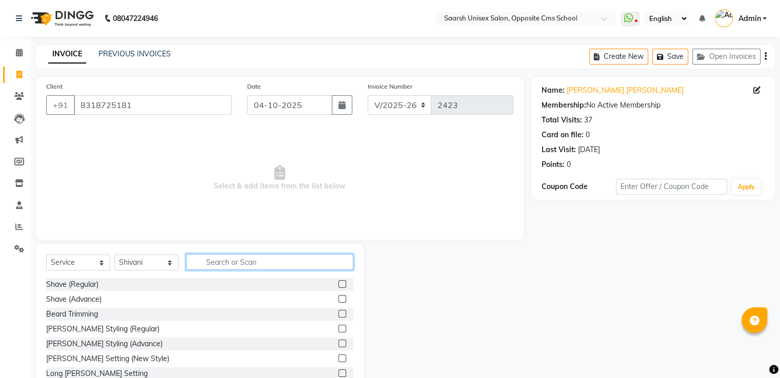
click at [219, 257] on input "text" at bounding box center [269, 262] width 167 height 16
type input "eye"
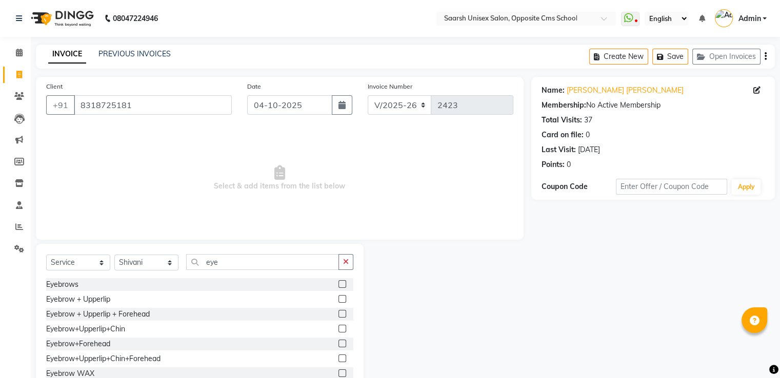
click at [338, 297] on label at bounding box center [342, 299] width 8 height 8
click at [338, 297] on input "checkbox" at bounding box center [341, 299] width 7 height 7
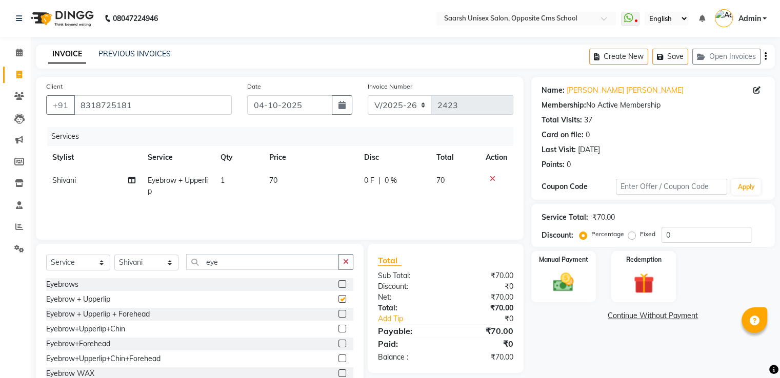
checkbox input "false"
click at [269, 261] on input "eye" at bounding box center [262, 262] width 153 height 16
type input "e"
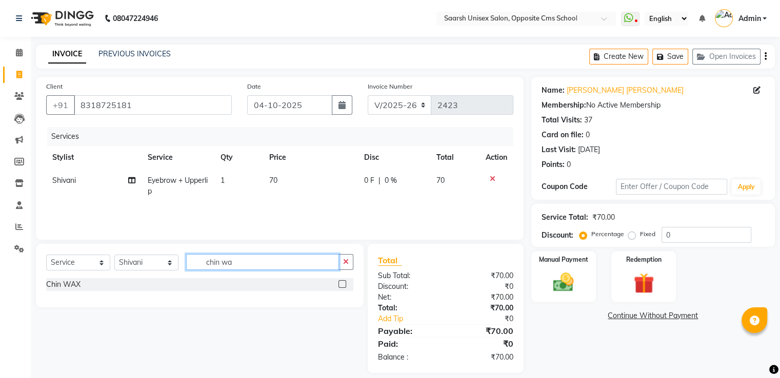
type input "chin wa"
click at [342, 283] on label at bounding box center [342, 284] width 8 height 8
click at [342, 283] on input "checkbox" at bounding box center [341, 284] width 7 height 7
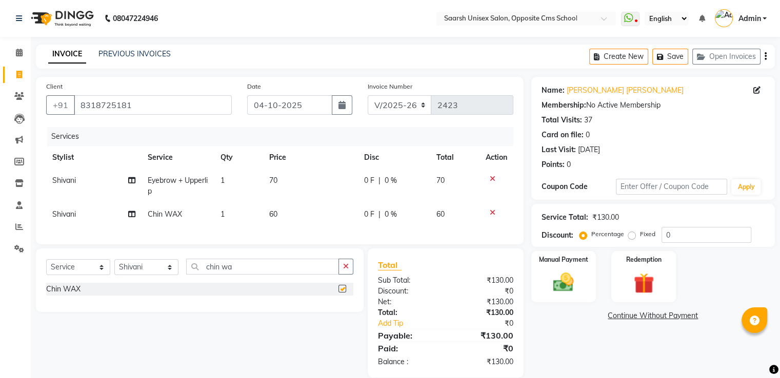
checkbox input "false"
click at [377, 216] on div "0 F | 0 %" at bounding box center [394, 214] width 60 height 11
select select "20643"
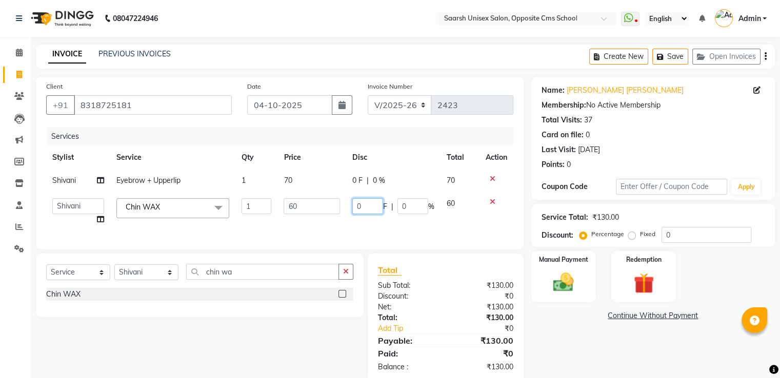
click at [369, 208] on input "0" at bounding box center [367, 206] width 31 height 16
type input "10"
click at [572, 272] on img at bounding box center [563, 283] width 34 height 25
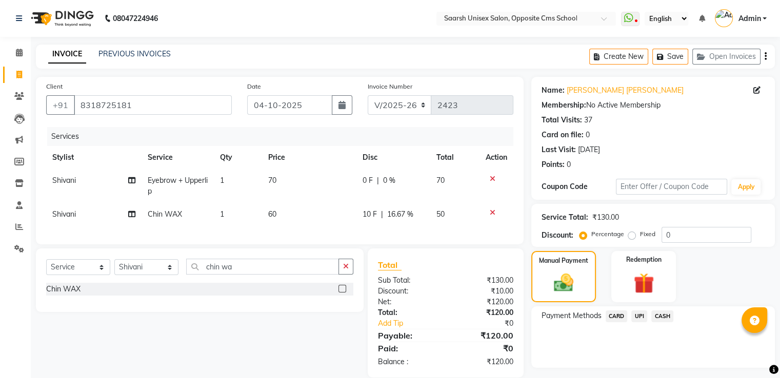
click at [639, 316] on span "UPI" at bounding box center [639, 317] width 16 height 12
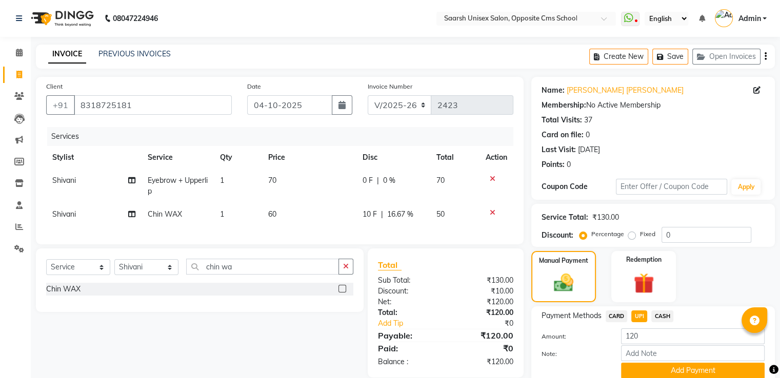
scroll to position [42, 0]
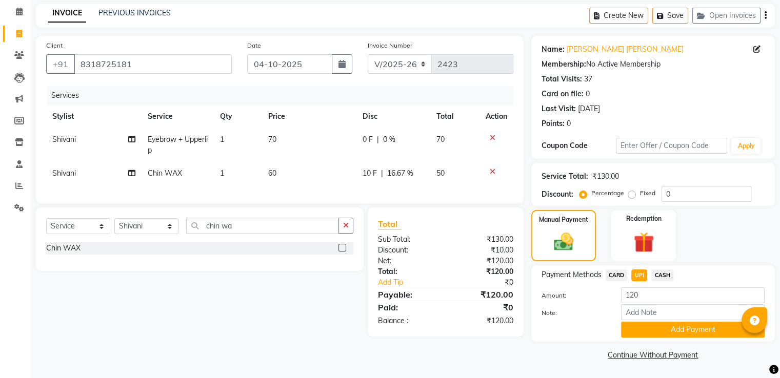
click at [667, 338] on div "Payment Methods CARD UPI CASH Amount: 120 Note: Add Payment" at bounding box center [652, 303] width 243 height 76
click at [685, 330] on button "Add Payment" at bounding box center [693, 330] width 144 height 16
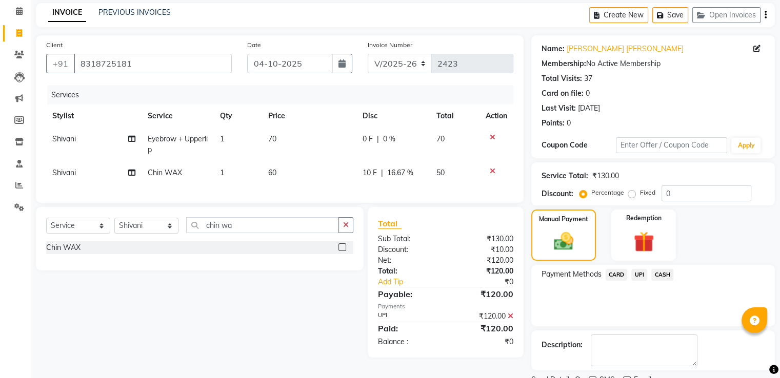
scroll to position [84, 0]
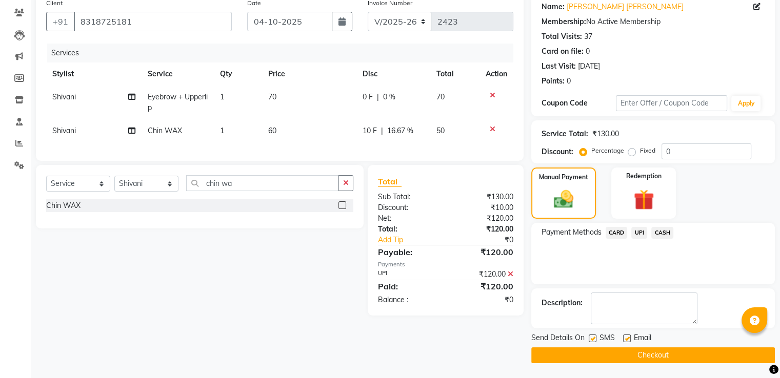
click at [671, 355] on button "Checkout" at bounding box center [652, 355] width 243 height 16
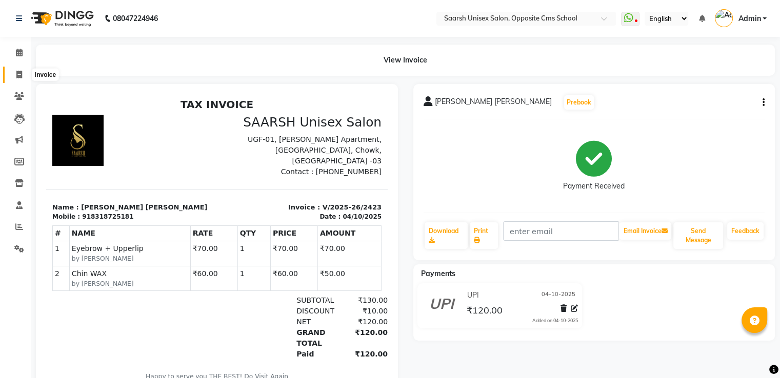
click at [16, 73] on icon at bounding box center [19, 75] width 6 height 8
select select "service"
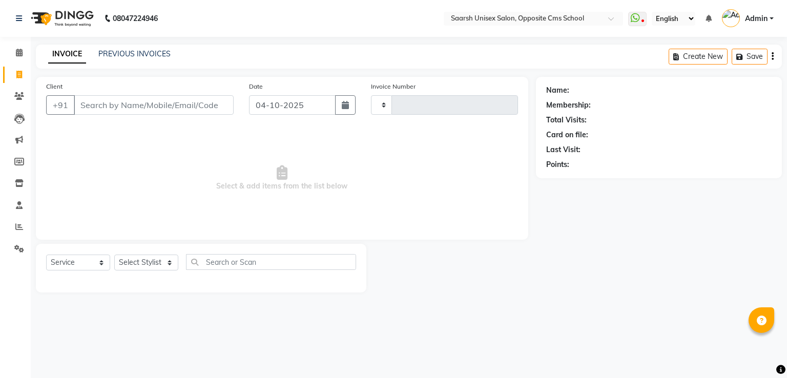
type input "2424"
select select "3962"
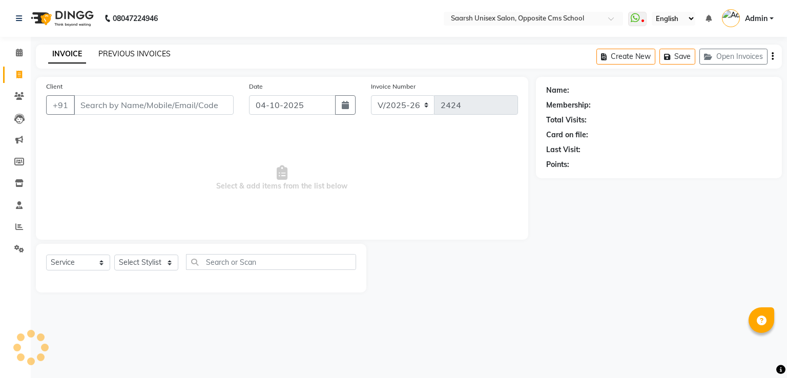
click at [113, 52] on link "PREVIOUS INVOICES" at bounding box center [134, 53] width 72 height 9
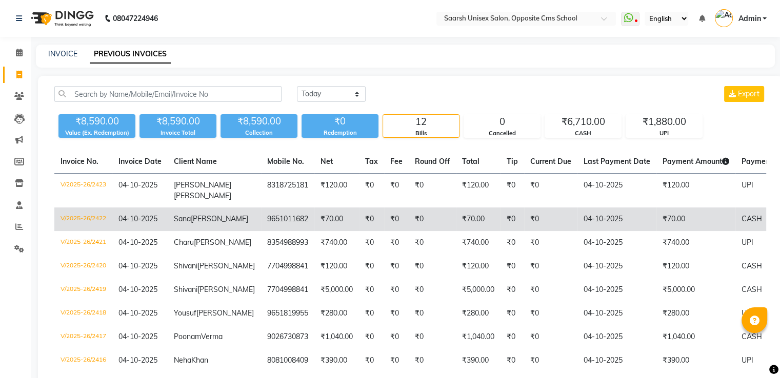
click at [206, 223] on span "[PERSON_NAME]" at bounding box center [219, 218] width 57 height 9
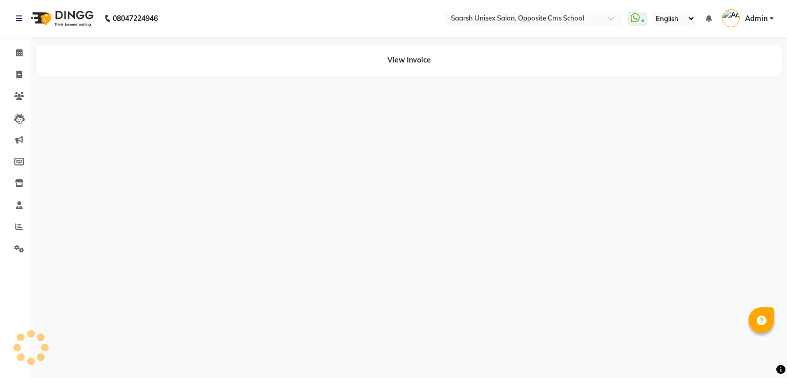
select select "en"
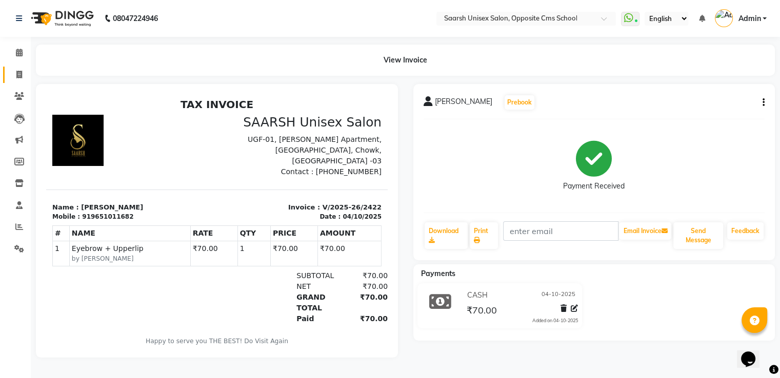
click at [21, 71] on icon at bounding box center [19, 75] width 6 height 8
select select "3962"
select select "service"
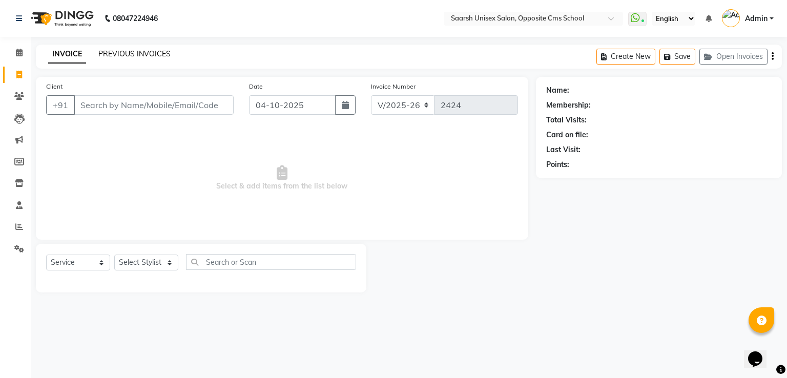
click at [119, 50] on link "PREVIOUS INVOICES" at bounding box center [134, 53] width 72 height 9
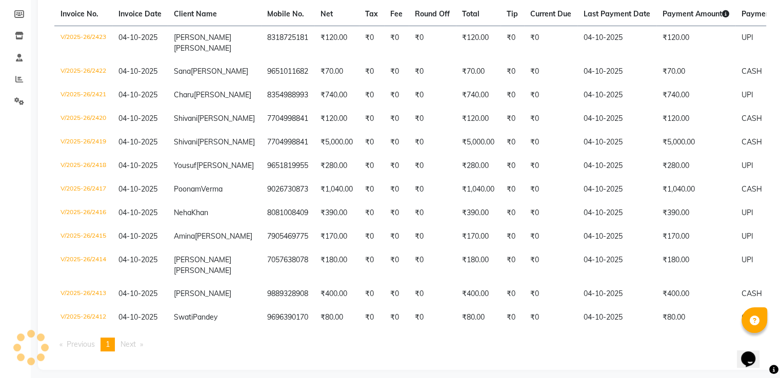
scroll to position [148, 0]
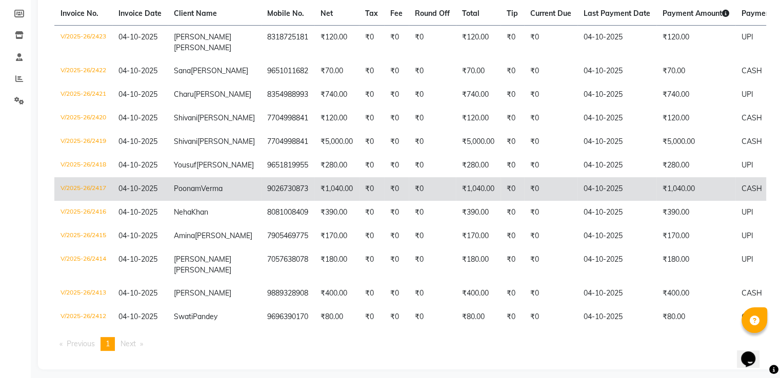
click at [678, 201] on td "₹1,040.00" at bounding box center [695, 189] width 79 height 24
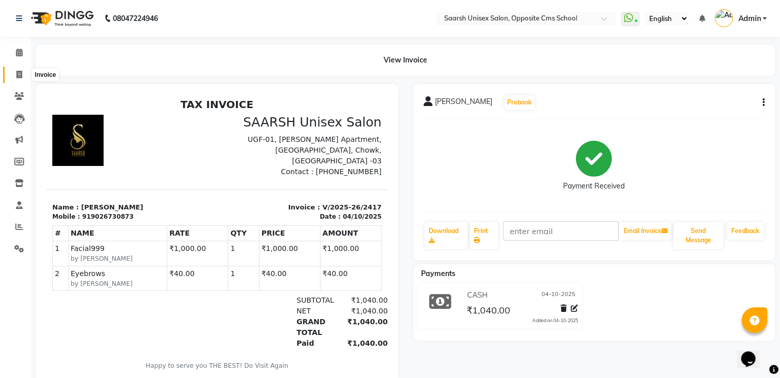
click at [21, 72] on icon at bounding box center [19, 75] width 6 height 8
select select "3962"
select select "service"
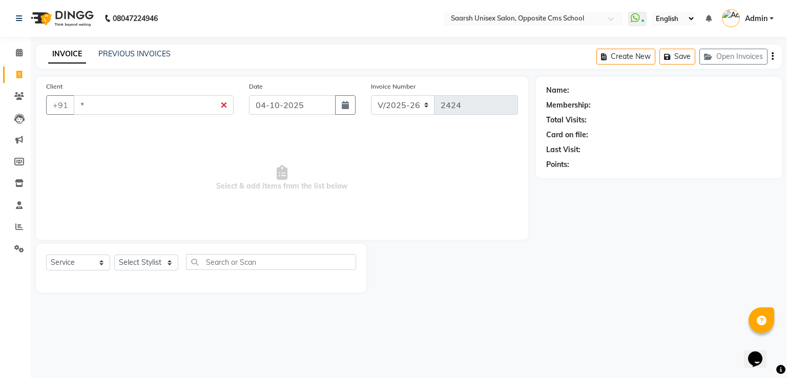
type input "*"
click at [130, 262] on select "Select Stylist [PERSON_NAME] Front Desk [PERSON_NAME] [PERSON_NAME] [PERSON_NAM…" at bounding box center [146, 263] width 64 height 16
select select "32207"
click at [114, 255] on select "Select Stylist [PERSON_NAME] Front Desk [PERSON_NAME] [PERSON_NAME] [PERSON_NAM…" at bounding box center [146, 263] width 64 height 16
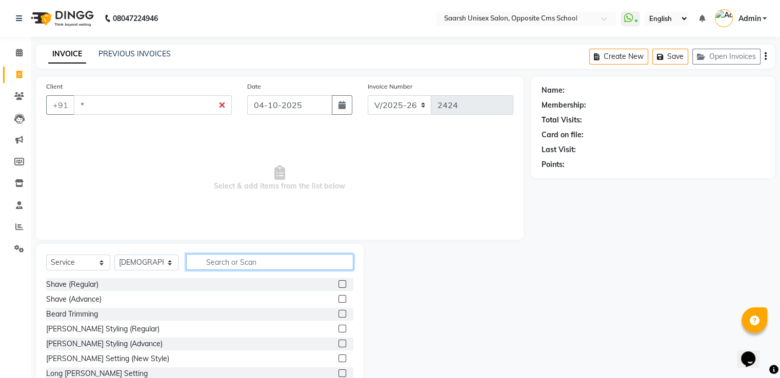
click at [254, 261] on input "text" at bounding box center [269, 262] width 167 height 16
type input "eye"
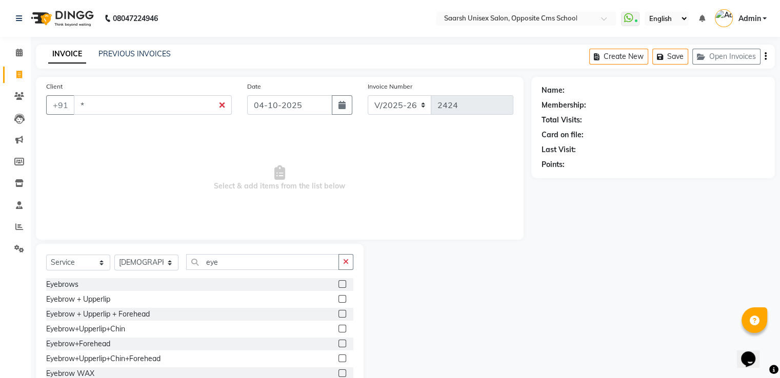
click at [338, 284] on label at bounding box center [342, 284] width 8 height 8
click at [338, 284] on input "checkbox" at bounding box center [341, 284] width 7 height 7
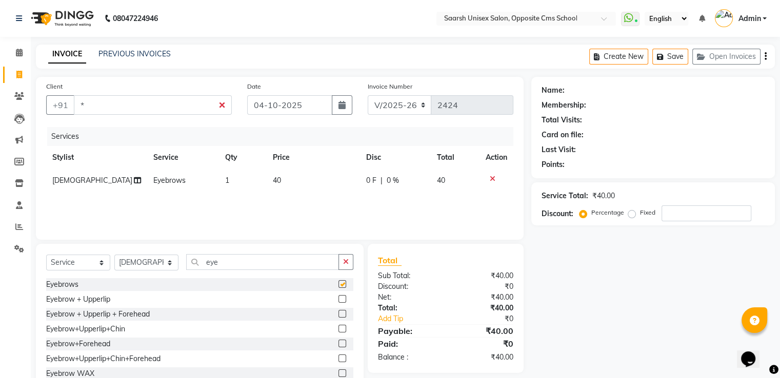
checkbox input "false"
click at [152, 112] on input "*" at bounding box center [153, 104] width 158 height 19
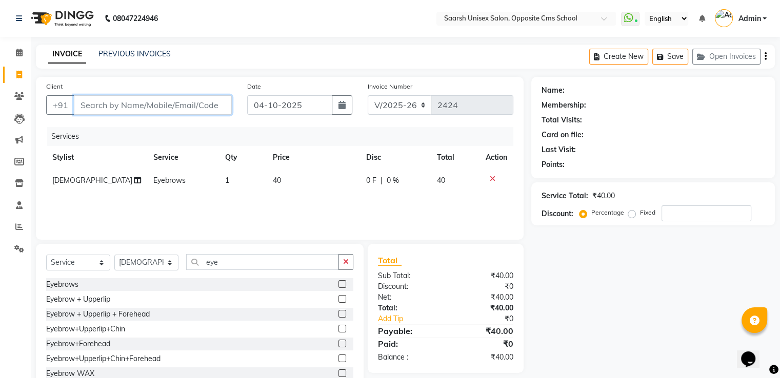
type input "8"
type input "0"
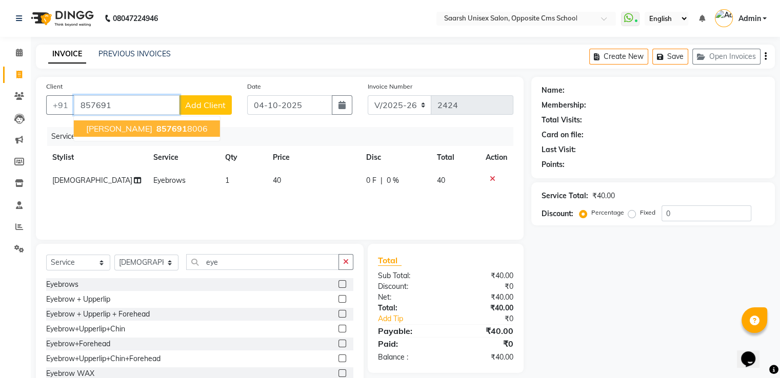
click at [156, 128] on span "857691" at bounding box center [171, 129] width 31 height 10
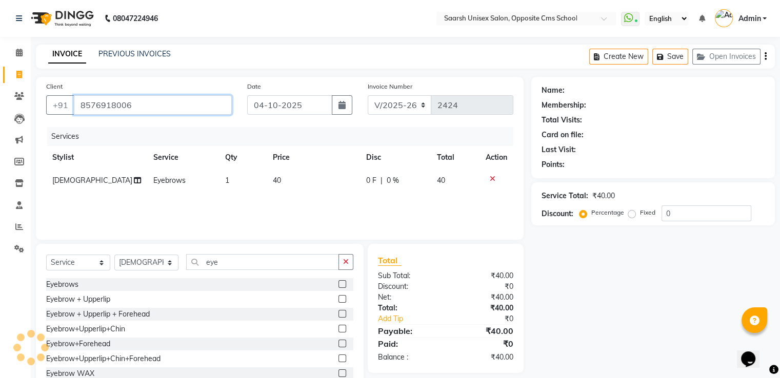
type input "8576918006"
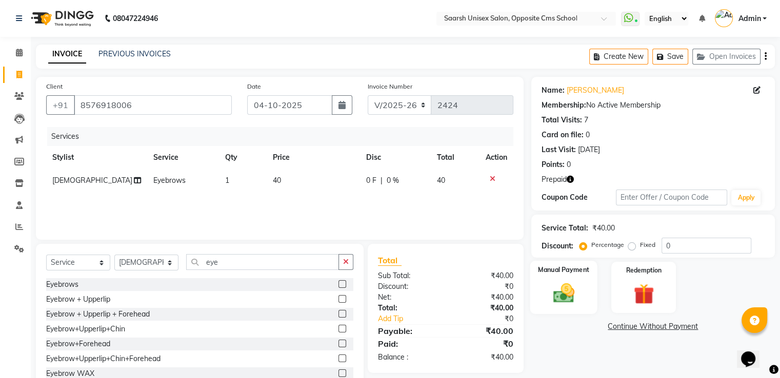
click at [578, 298] on img at bounding box center [563, 293] width 34 height 25
click at [631, 323] on span "UPI" at bounding box center [639, 327] width 16 height 12
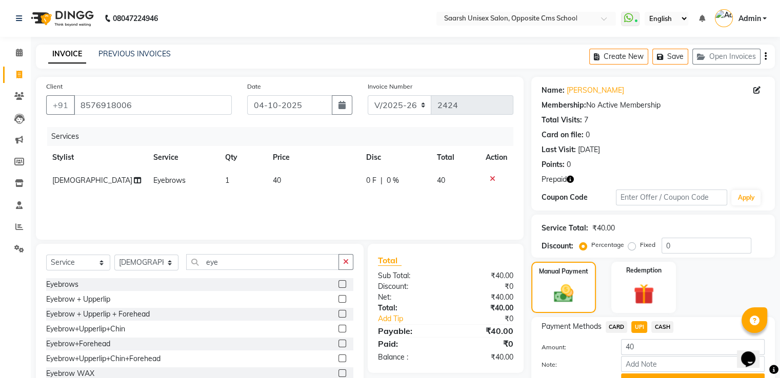
scroll to position [52, 0]
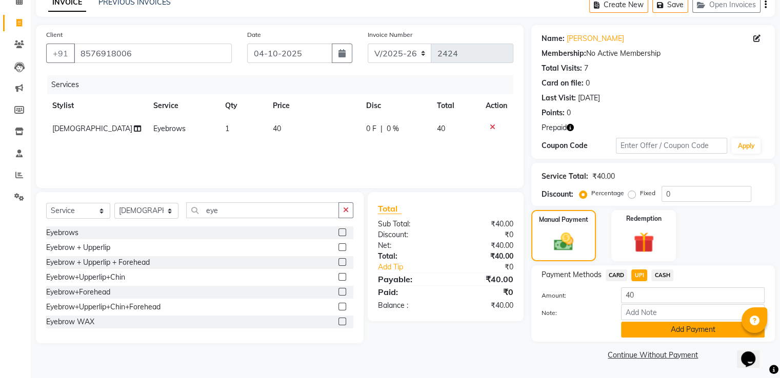
click at [674, 330] on button "Add Payment" at bounding box center [693, 330] width 144 height 16
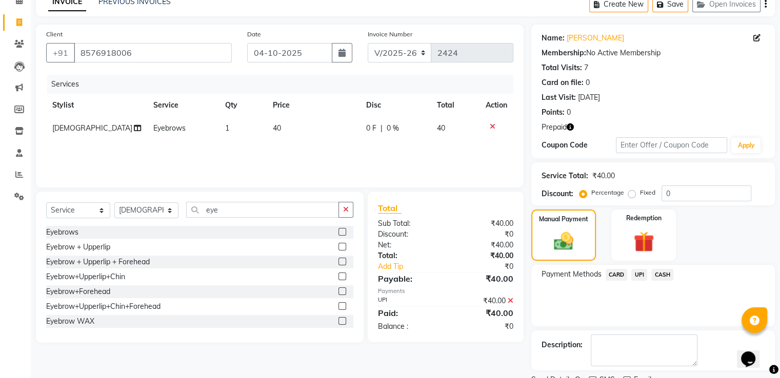
scroll to position [94, 0]
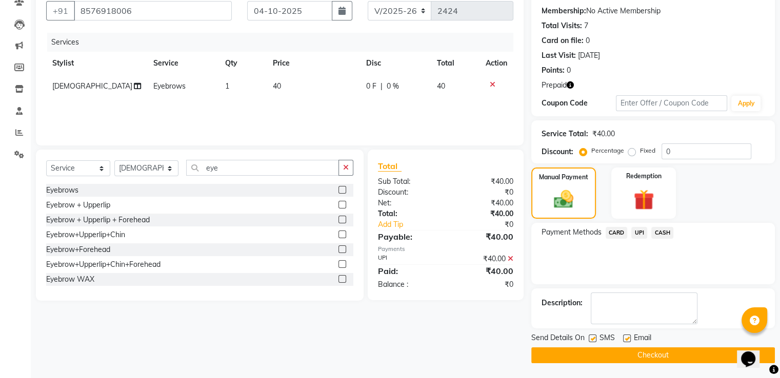
click at [637, 351] on button "Checkout" at bounding box center [652, 355] width 243 height 16
